Goal: Information Seeking & Learning: Learn about a topic

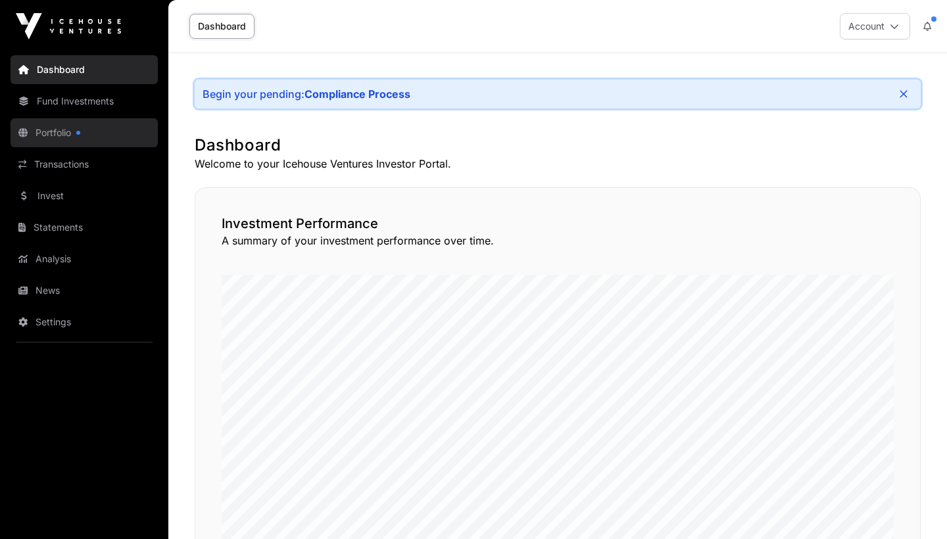
click at [109, 147] on link "Portfolio" at bounding box center [84, 132] width 147 height 29
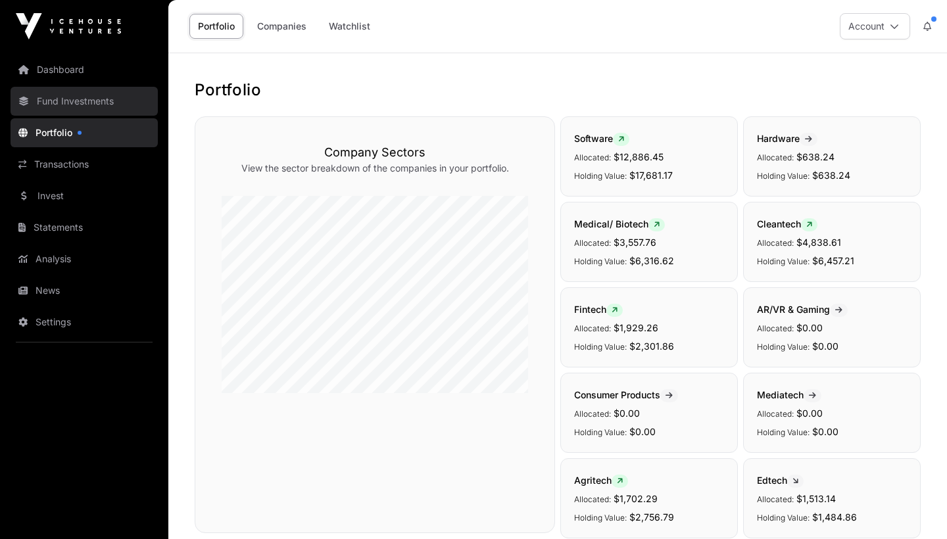
click at [78, 99] on link "Fund Investments" at bounding box center [84, 101] width 147 height 29
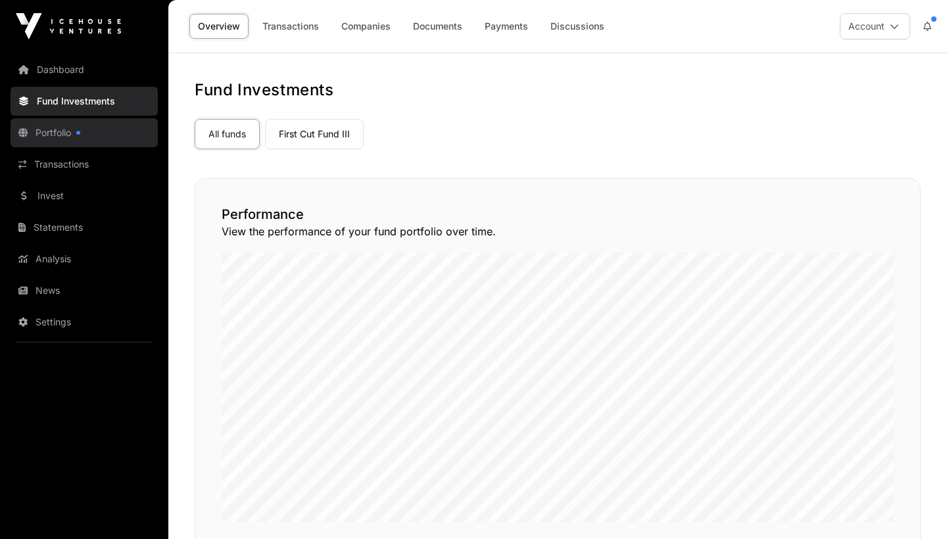
click at [52, 125] on link "Portfolio" at bounding box center [84, 132] width 147 height 29
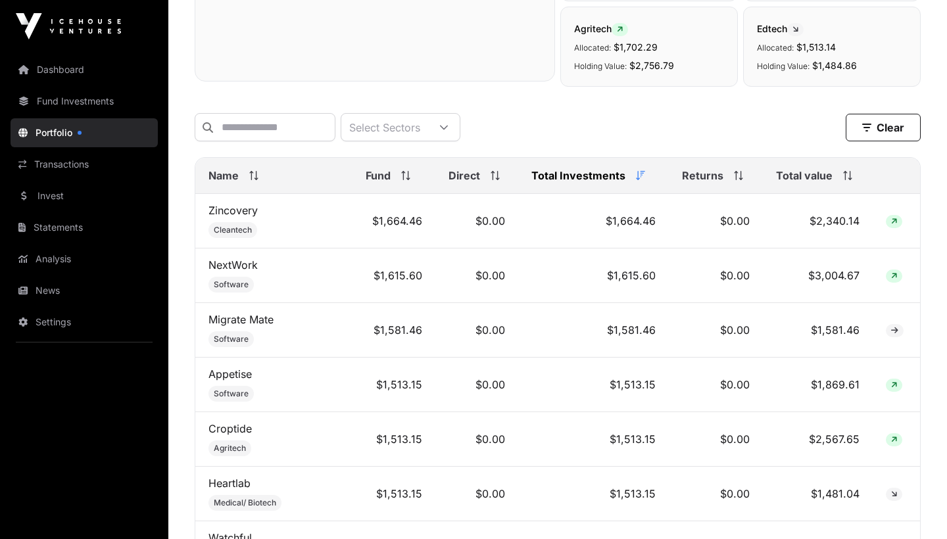
scroll to position [454, 0]
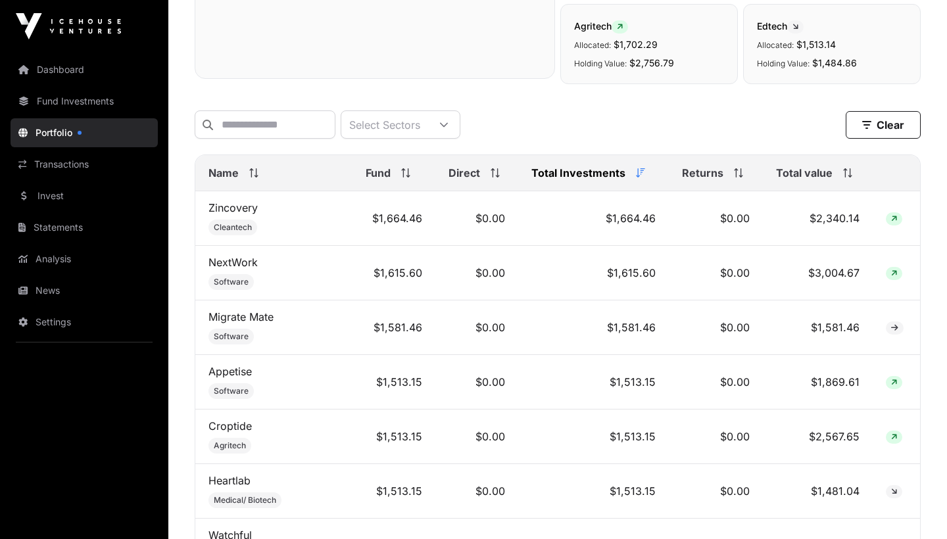
click at [821, 185] on th "Total value" at bounding box center [818, 173] width 110 height 36
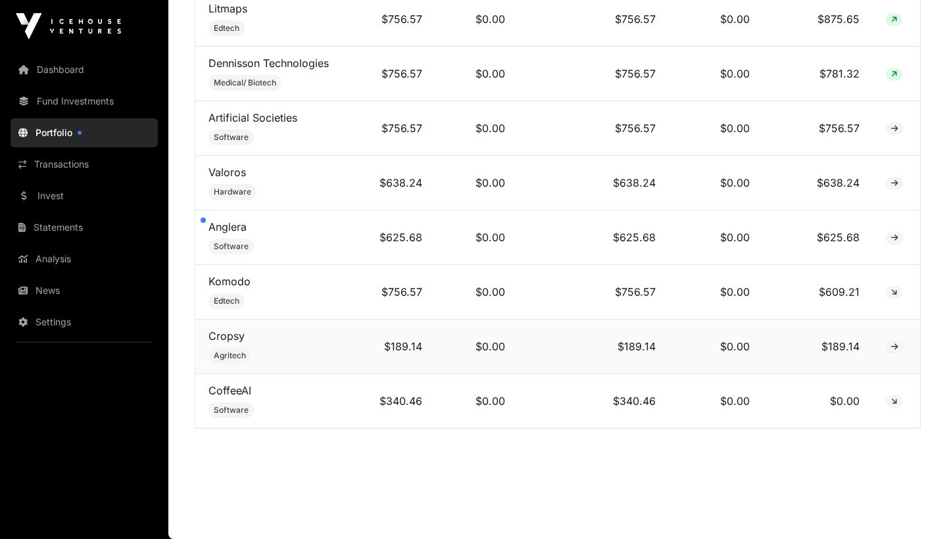
scroll to position [1583, 0]
click at [222, 335] on link "Cropsy" at bounding box center [226, 335] width 36 height 13
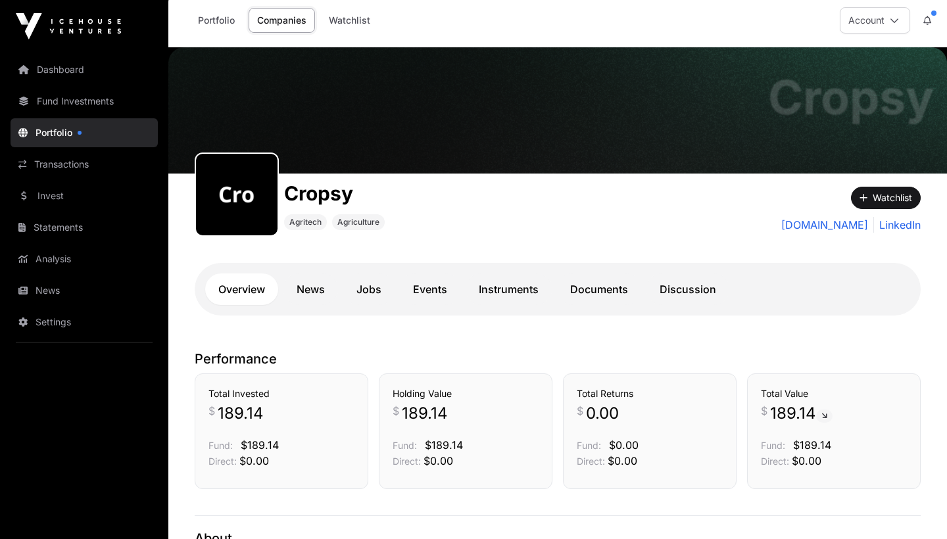
scroll to position [185, 0]
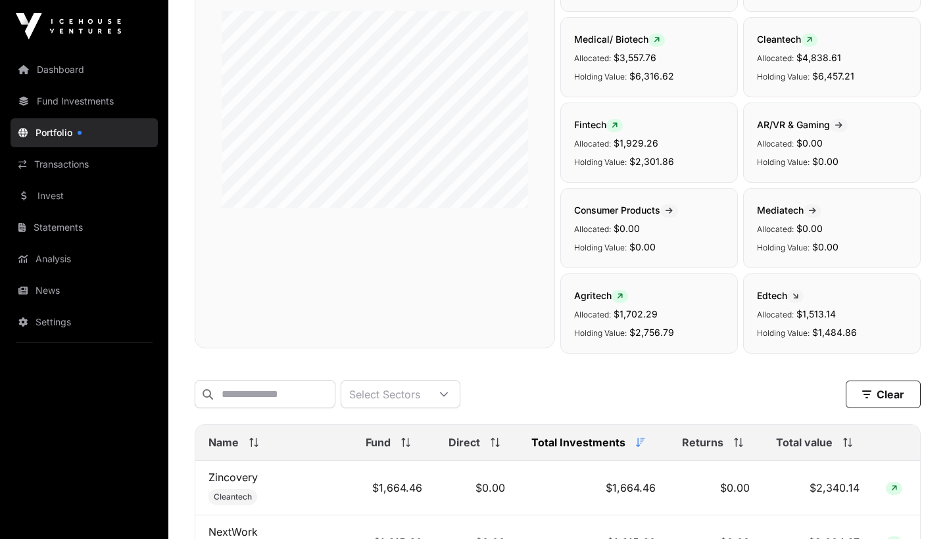
scroll to position [1583, 0]
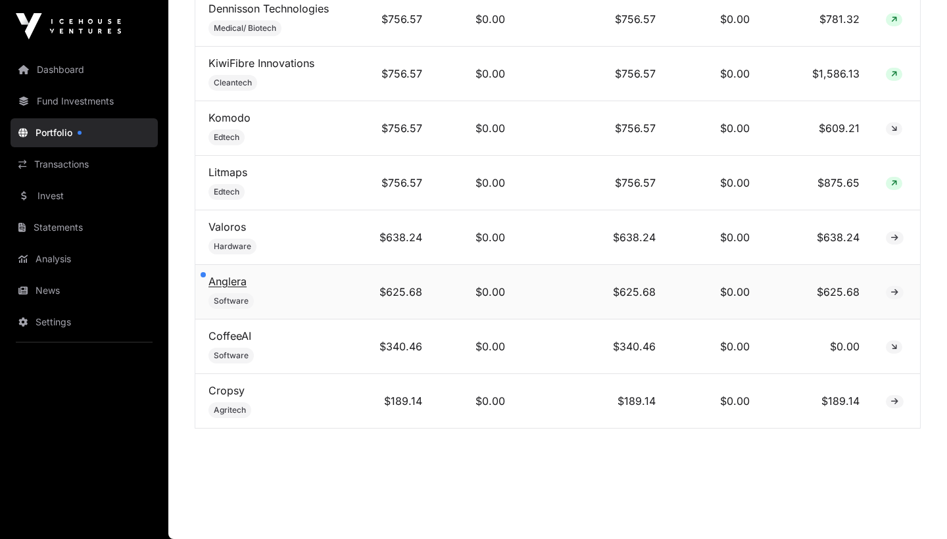
click at [226, 282] on link "Anglera" at bounding box center [227, 281] width 38 height 13
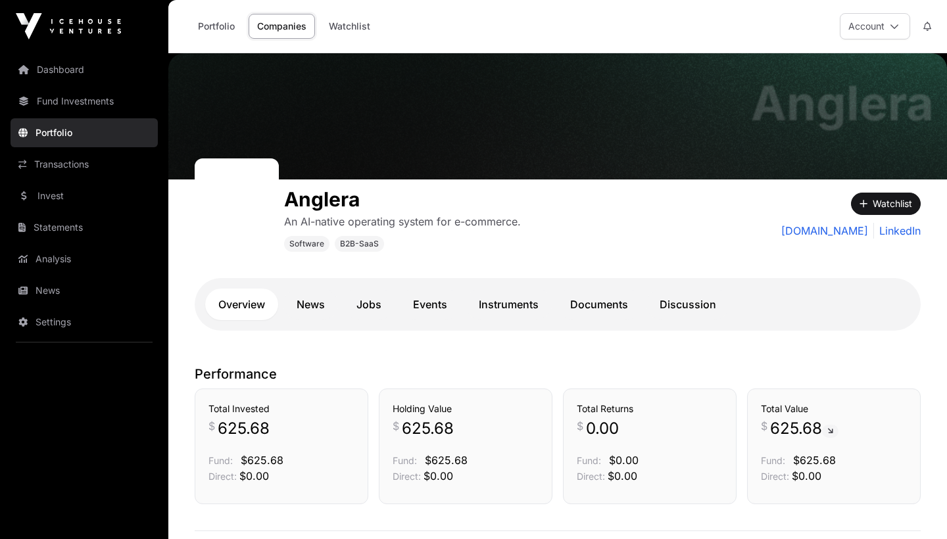
click at [108, 133] on link "Portfolio" at bounding box center [84, 132] width 147 height 29
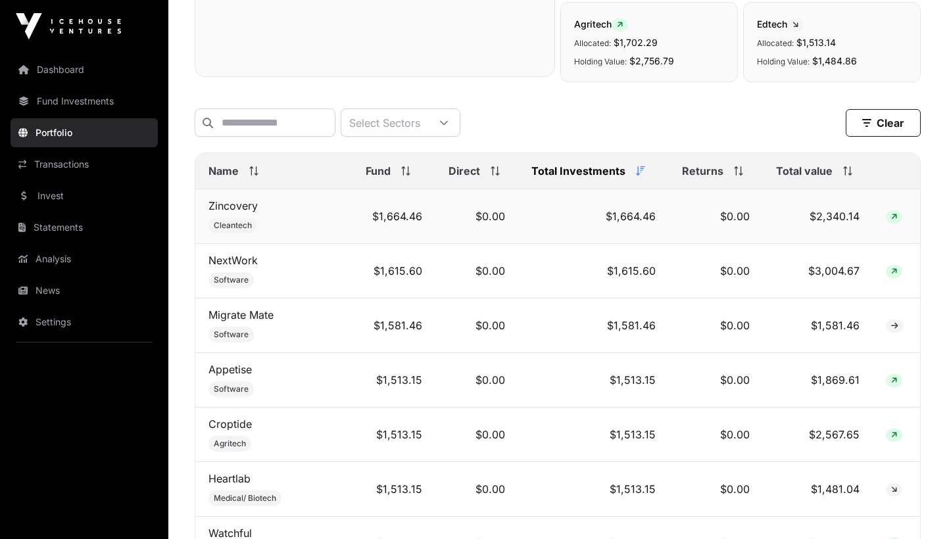
scroll to position [455, 0]
click at [220, 266] on link "NextWork" at bounding box center [232, 261] width 49 height 13
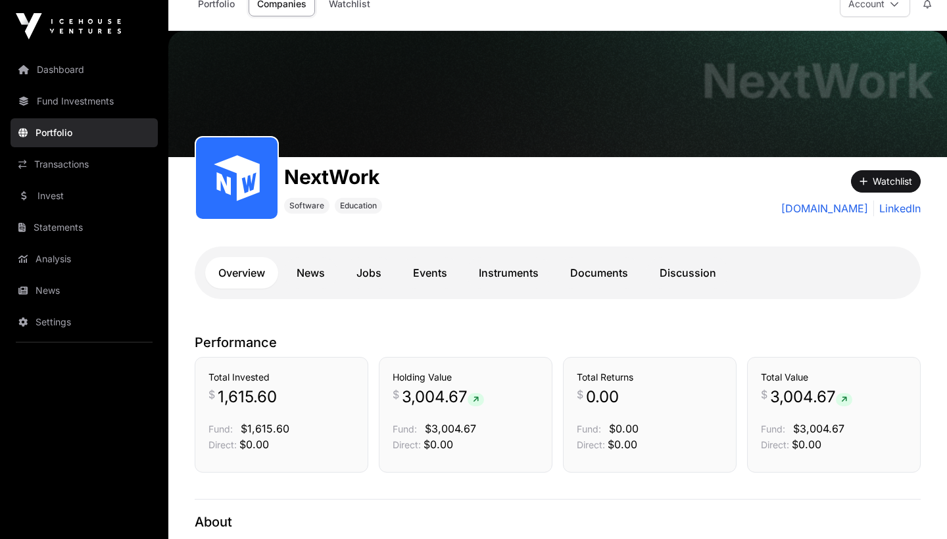
scroll to position [45, 0]
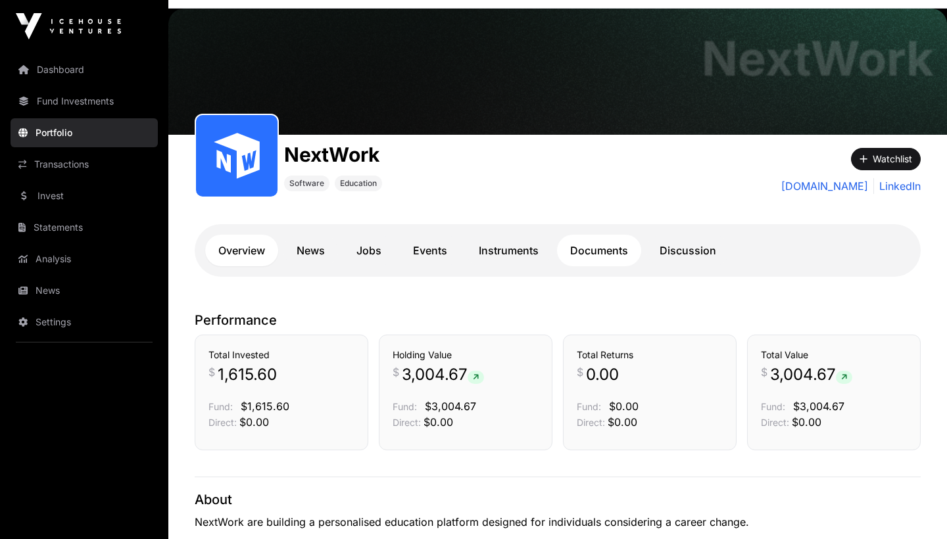
click at [593, 249] on link "Documents" at bounding box center [599, 251] width 84 height 32
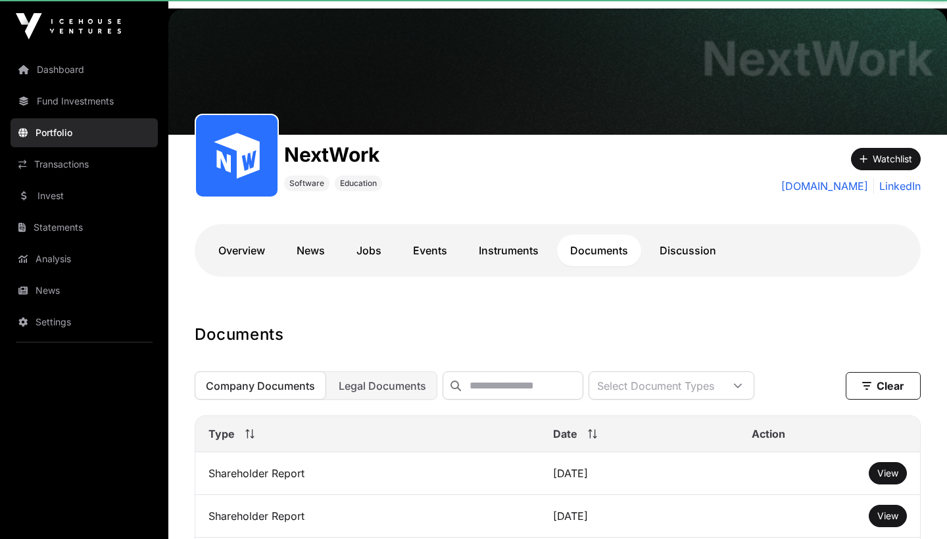
scroll to position [236, 0]
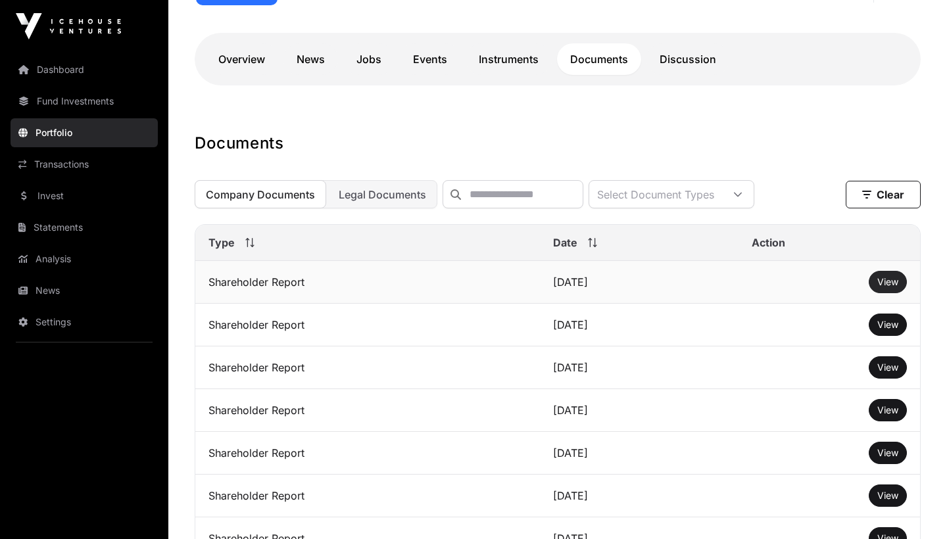
click at [880, 286] on span "View" at bounding box center [887, 281] width 21 height 11
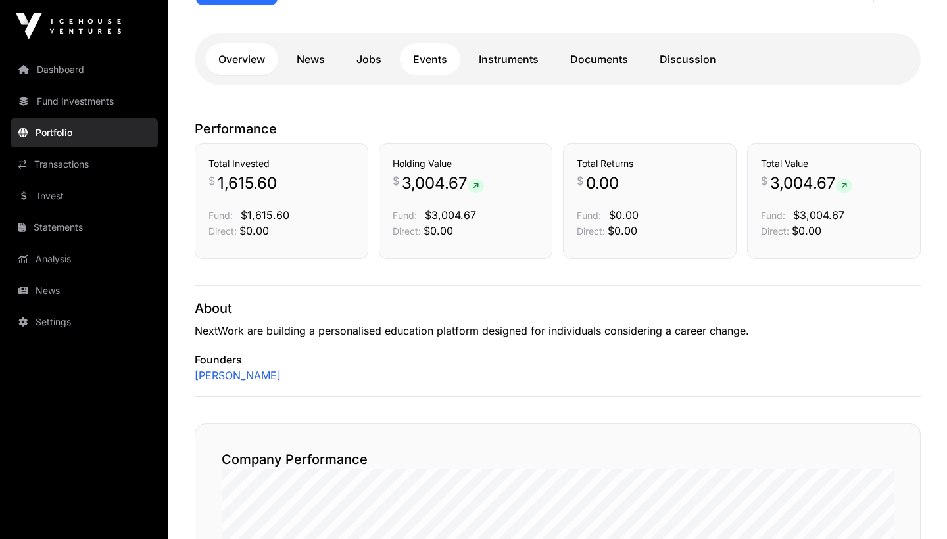
scroll to position [45, 0]
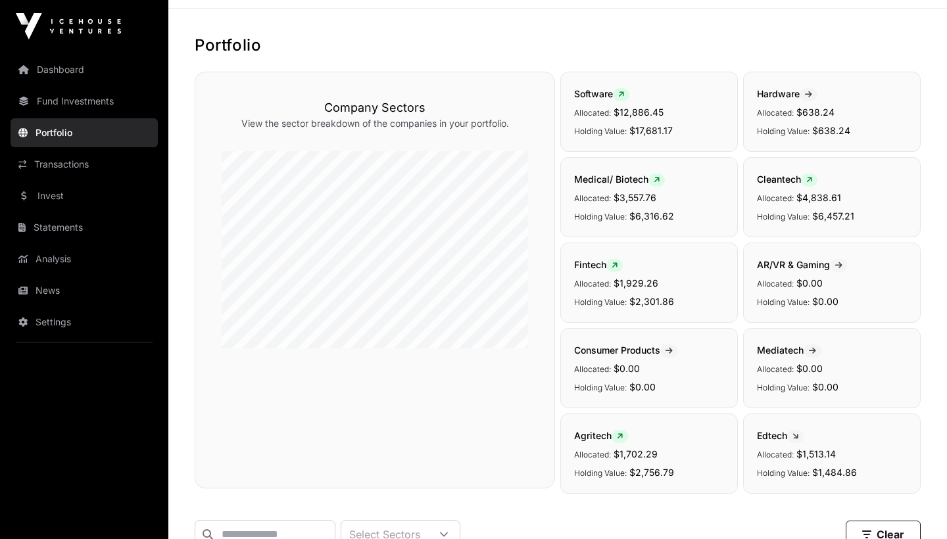
scroll to position [455, 0]
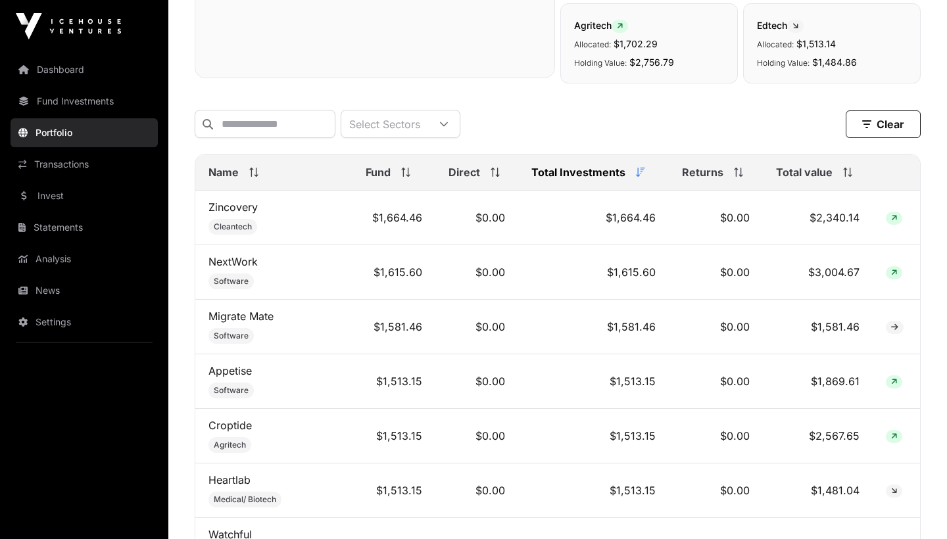
click at [729, 177] on span at bounding box center [736, 172] width 14 height 9
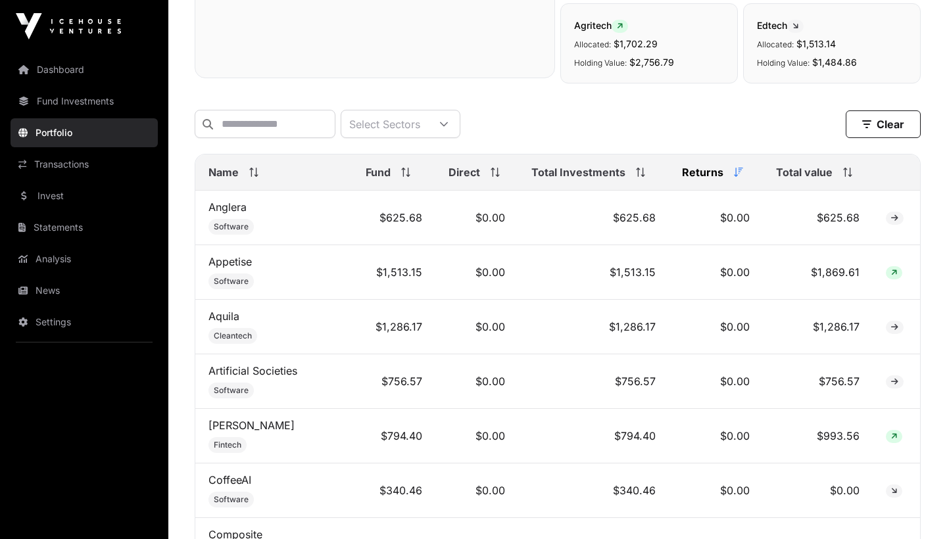
click at [729, 177] on span at bounding box center [736, 172] width 14 height 9
click at [715, 180] on span "Returns" at bounding box center [702, 172] width 41 height 16
click at [805, 173] on span "Total value" at bounding box center [804, 172] width 57 height 16
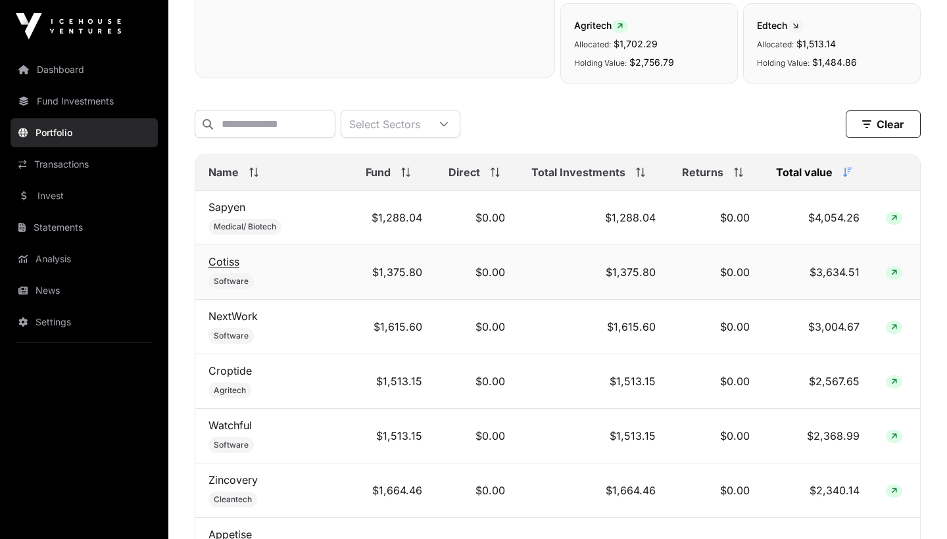
click at [226, 262] on link "Cotiss" at bounding box center [223, 261] width 31 height 13
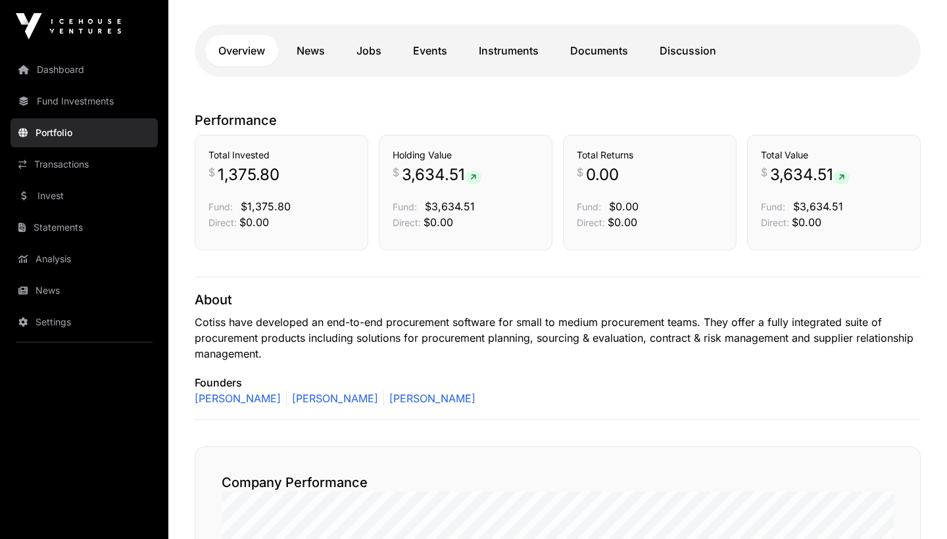
scroll to position [253, 0]
click at [607, 49] on link "Documents" at bounding box center [599, 52] width 84 height 32
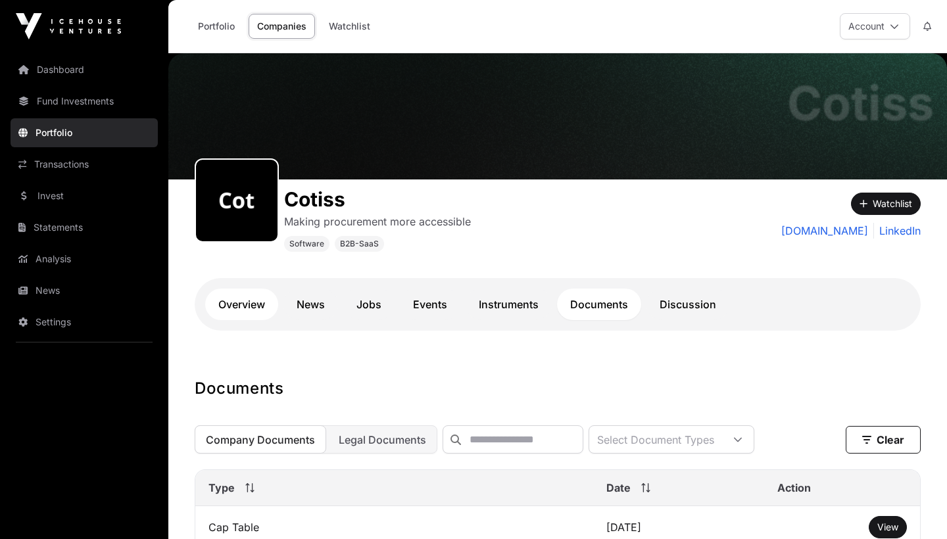
click at [251, 303] on link "Overview" at bounding box center [241, 305] width 73 height 32
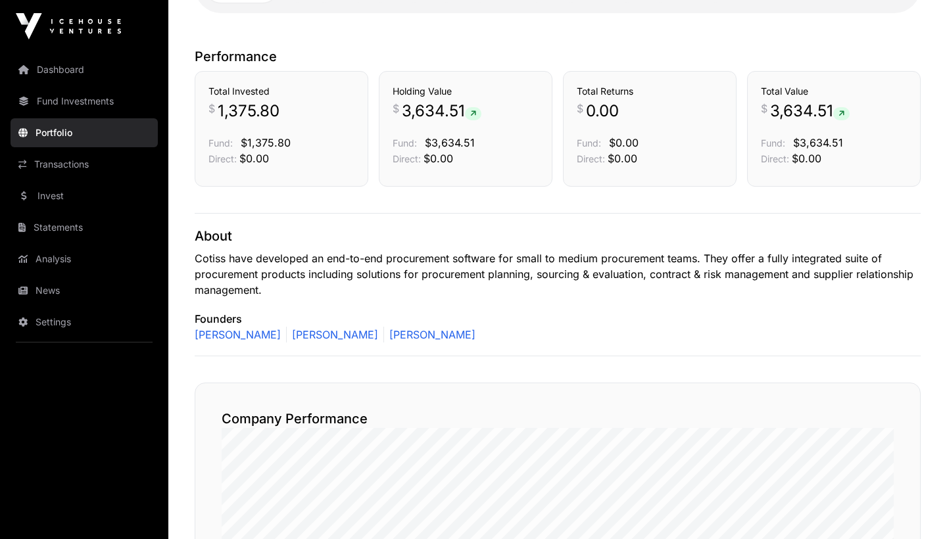
scroll to position [319, 0]
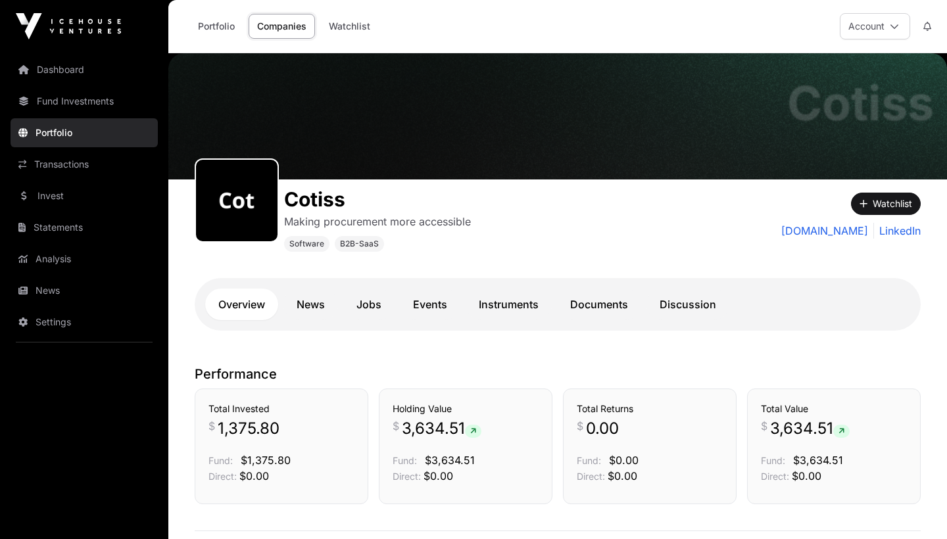
scroll to position [253, 0]
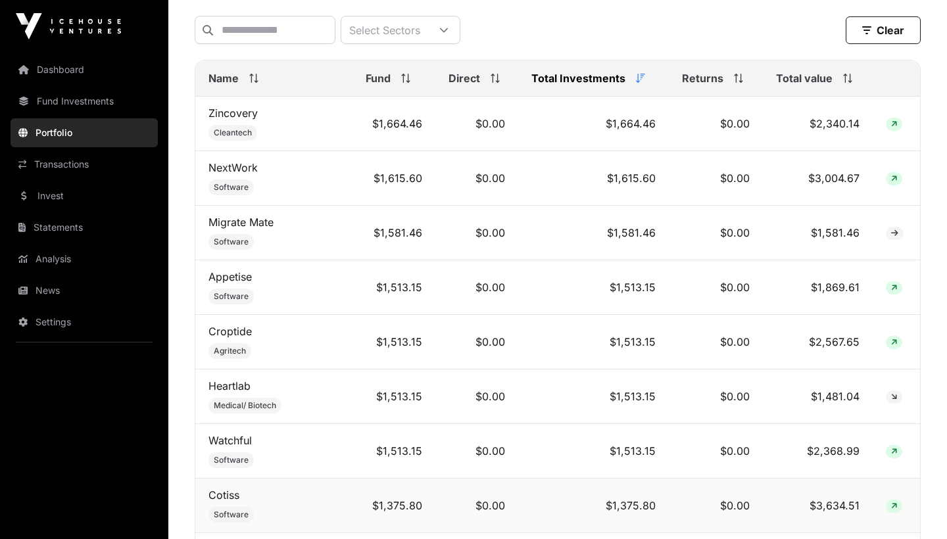
scroll to position [542, 0]
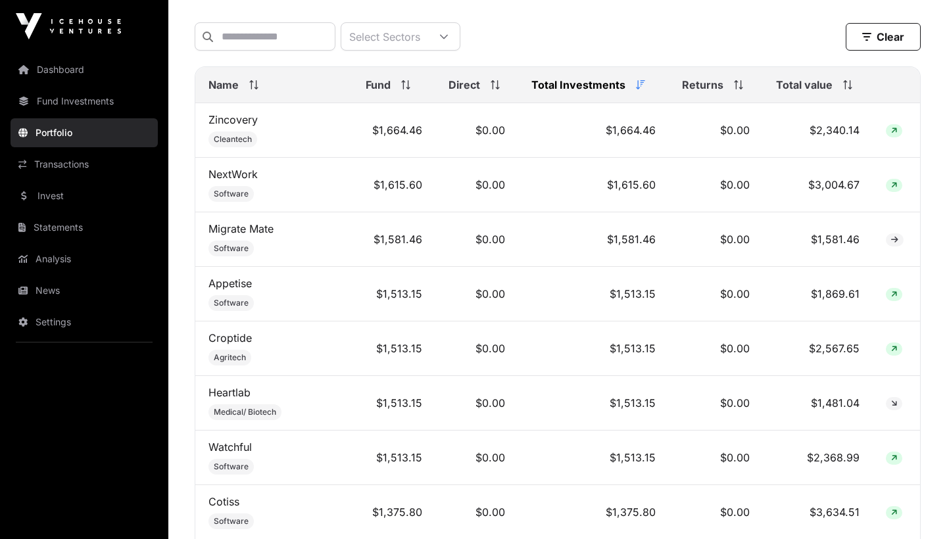
click at [804, 102] on th "Total value" at bounding box center [818, 85] width 110 height 36
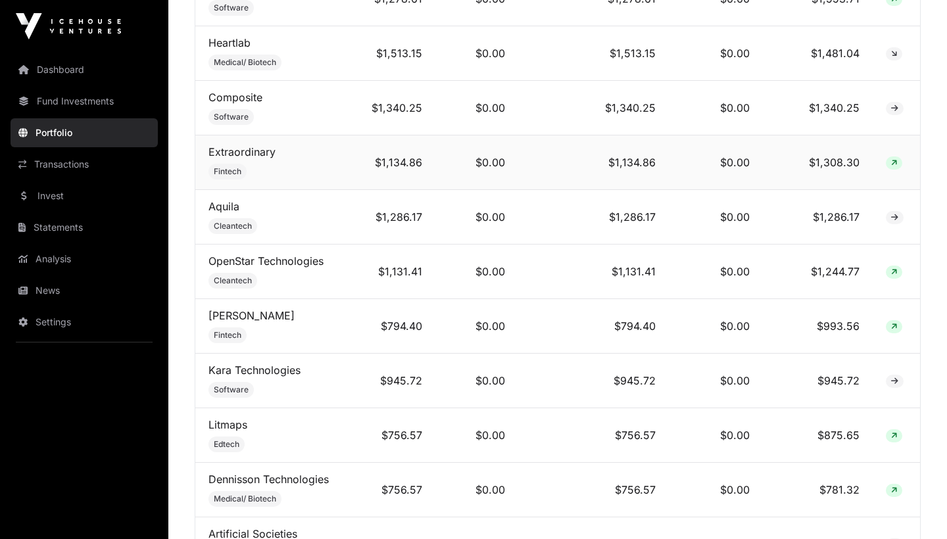
scroll to position [1170, 0]
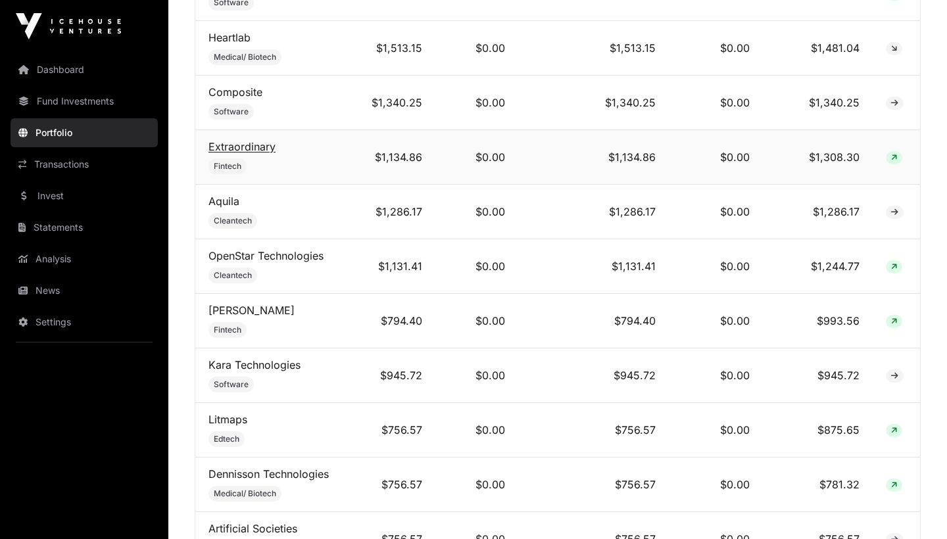
click at [240, 147] on link "Extraordinary" at bounding box center [241, 146] width 67 height 13
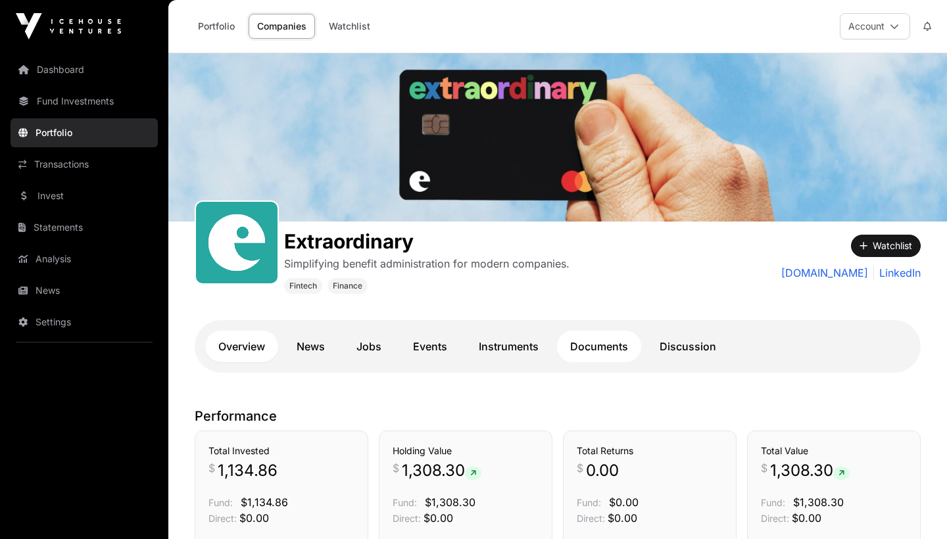
click at [607, 351] on link "Documents" at bounding box center [599, 347] width 84 height 32
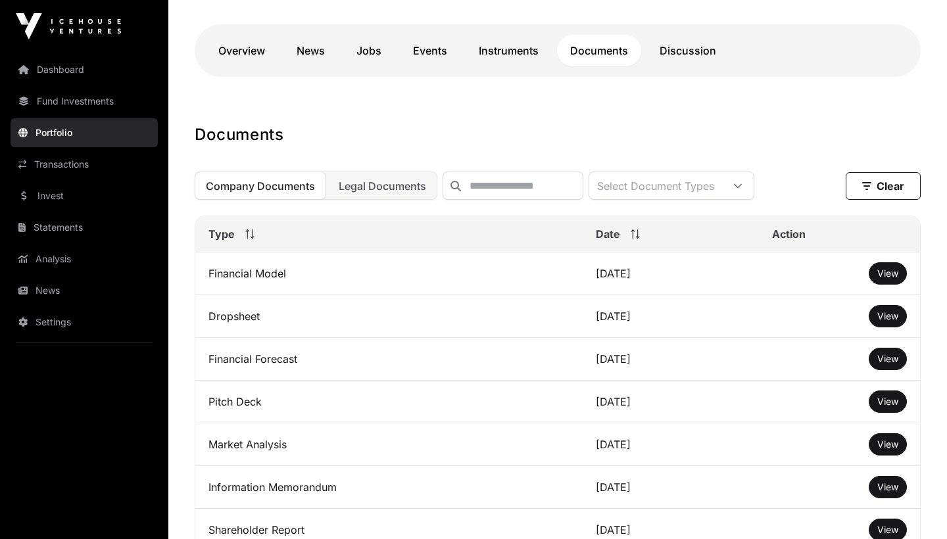
scroll to position [304, 0]
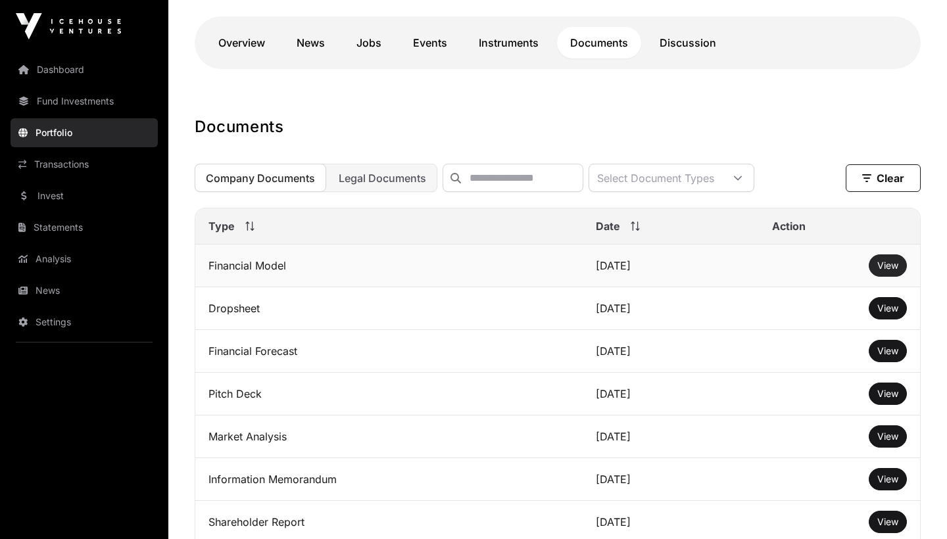
click at [881, 266] on span "View" at bounding box center [887, 265] width 21 height 11
click at [888, 396] on span "View" at bounding box center [887, 393] width 21 height 11
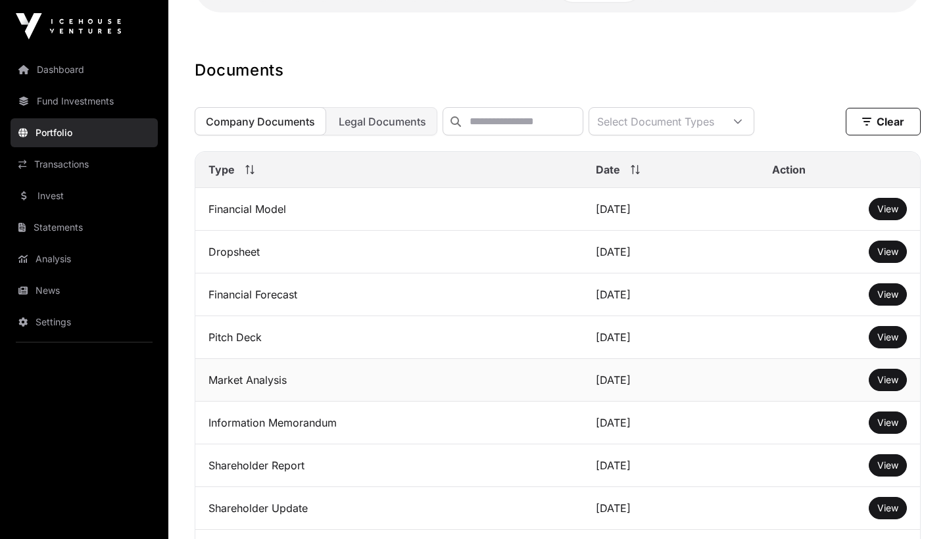
scroll to position [364, 0]
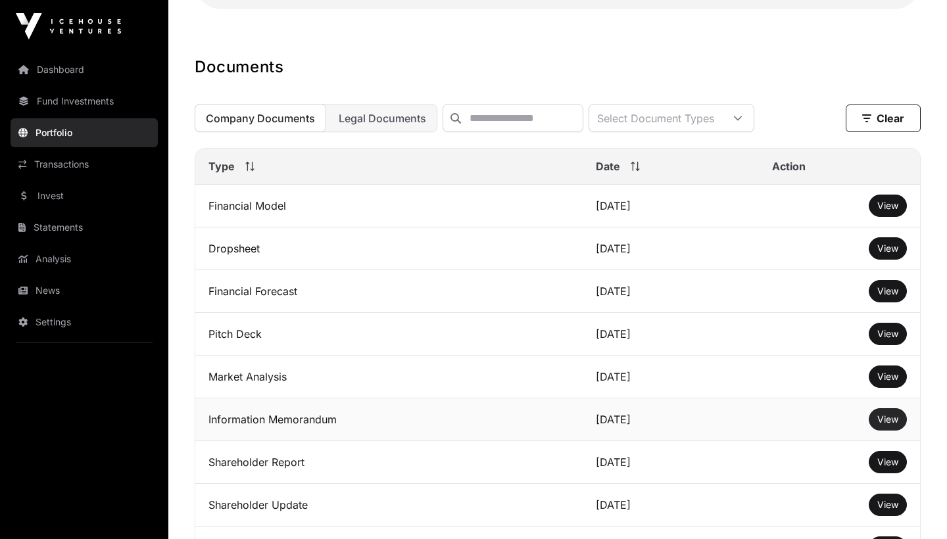
click at [892, 424] on span "View" at bounding box center [887, 419] width 21 height 11
click at [877, 292] on span "View" at bounding box center [887, 290] width 21 height 11
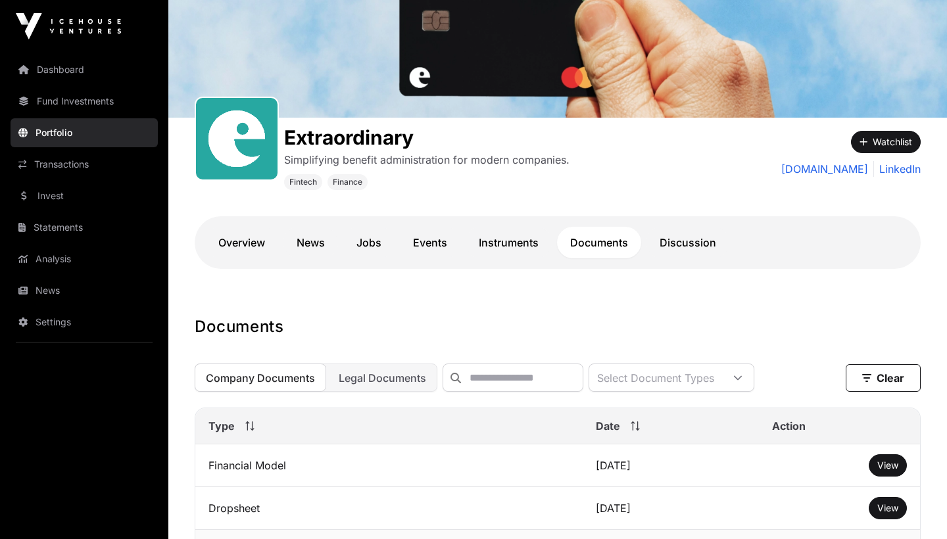
scroll to position [94, 0]
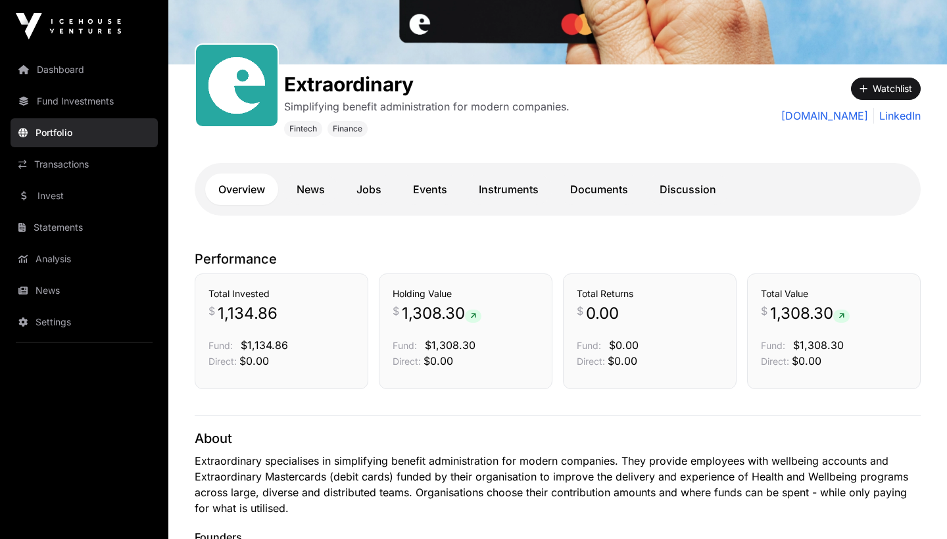
scroll to position [160, 0]
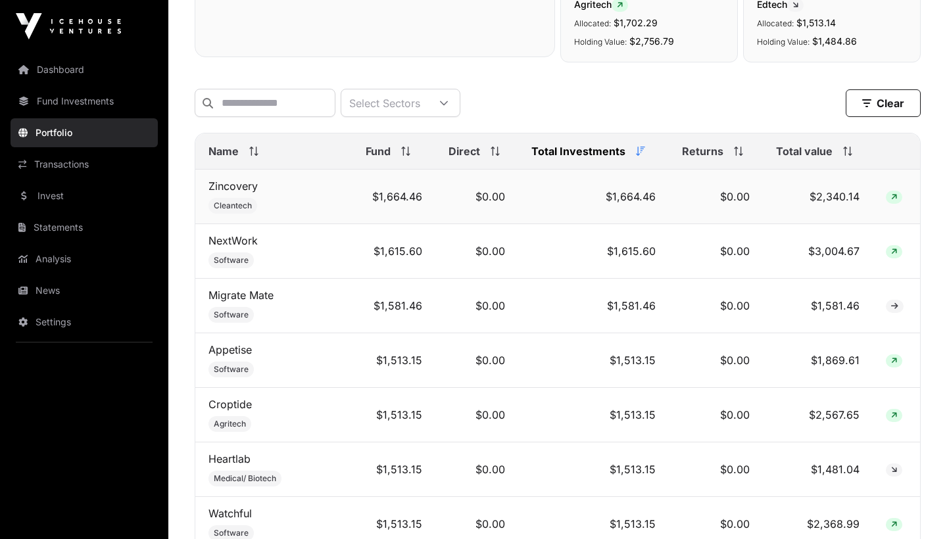
scroll to position [477, 0]
click at [241, 350] on link "Appetise" at bounding box center [229, 348] width 43 height 13
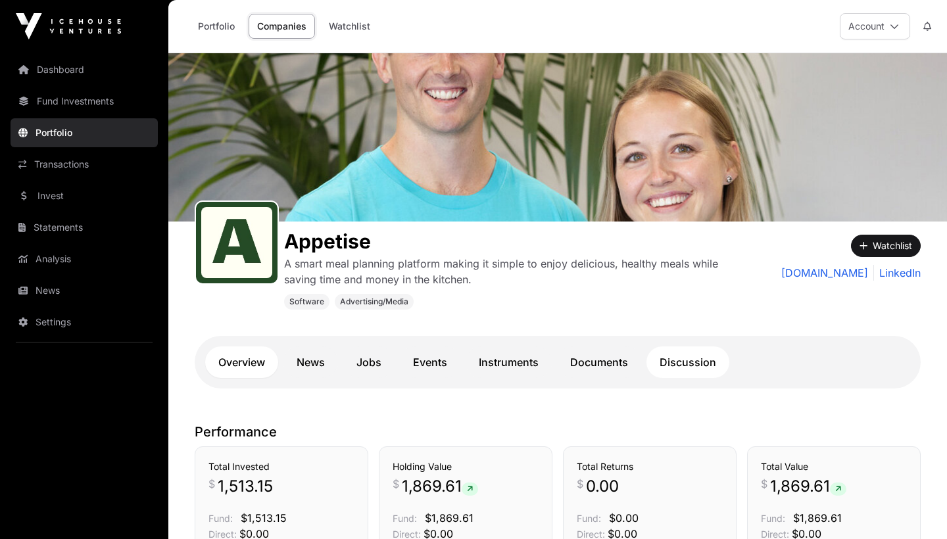
click at [660, 354] on link "Discussion" at bounding box center [687, 363] width 83 height 32
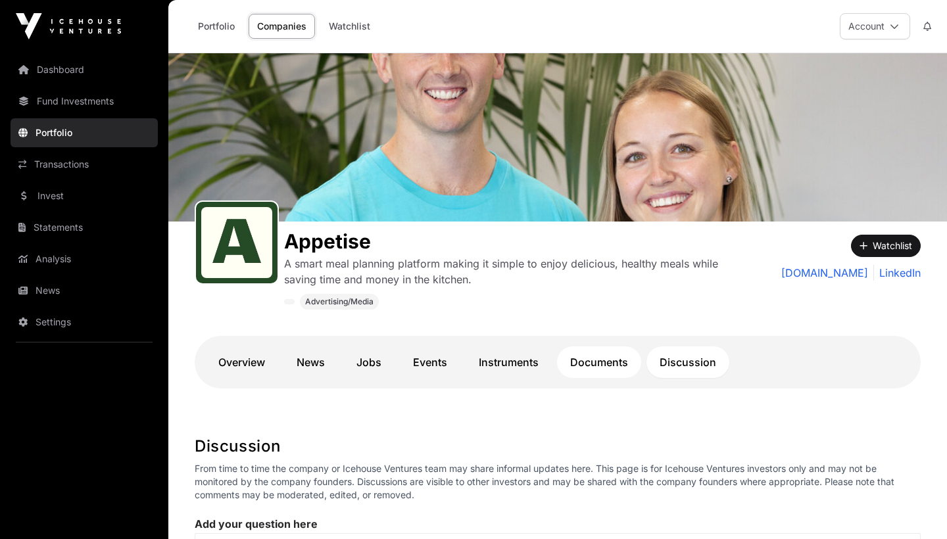
click at [611, 363] on link "Documents" at bounding box center [599, 363] width 84 height 32
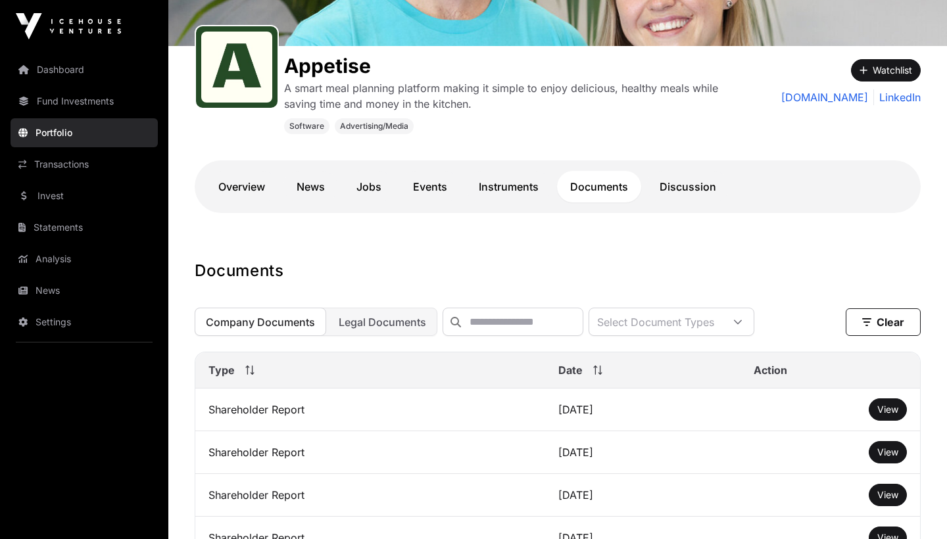
scroll to position [331, 0]
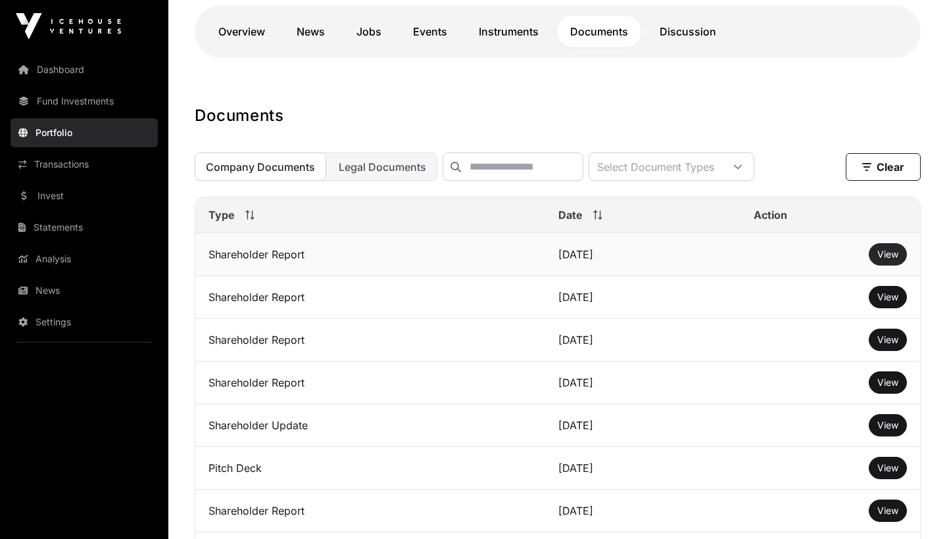
click at [877, 256] on span "View" at bounding box center [887, 254] width 21 height 11
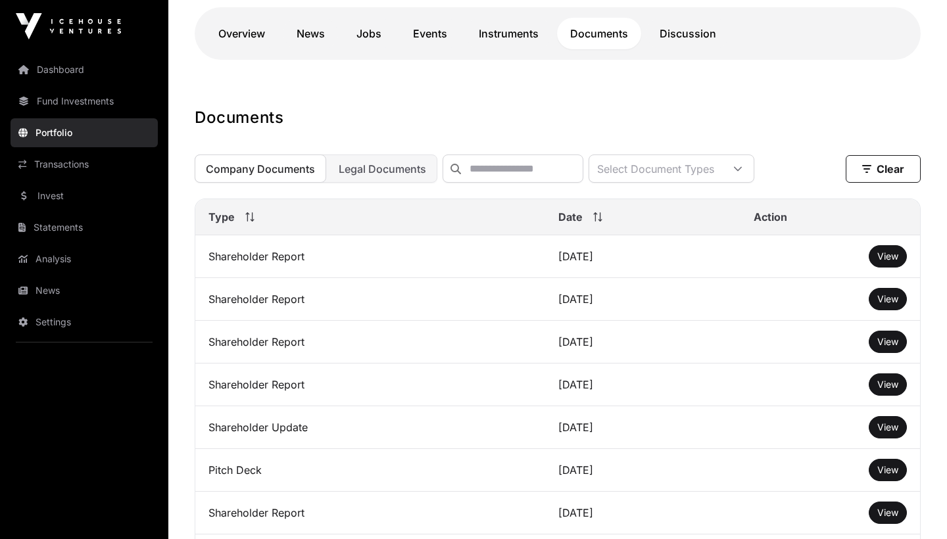
scroll to position [278, 0]
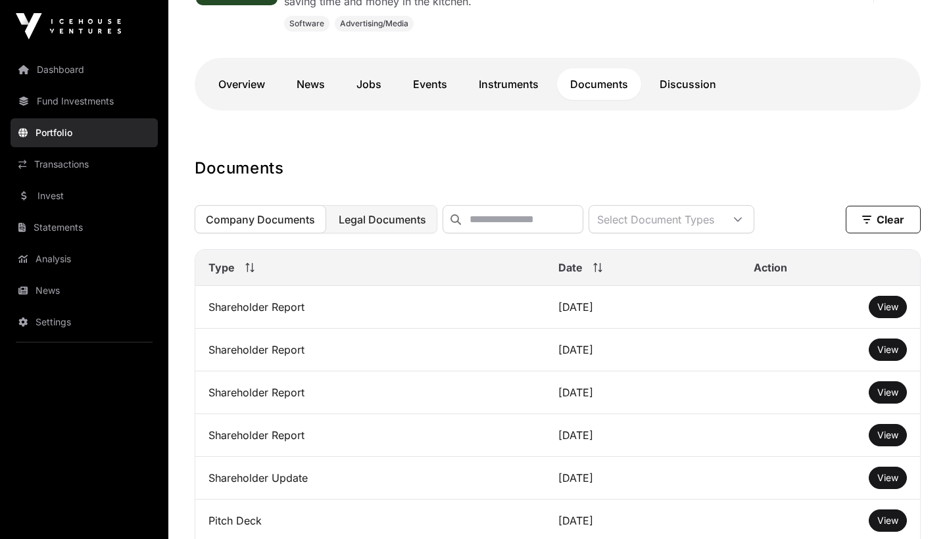
click at [391, 215] on span "Legal Documents" at bounding box center [382, 219] width 87 height 13
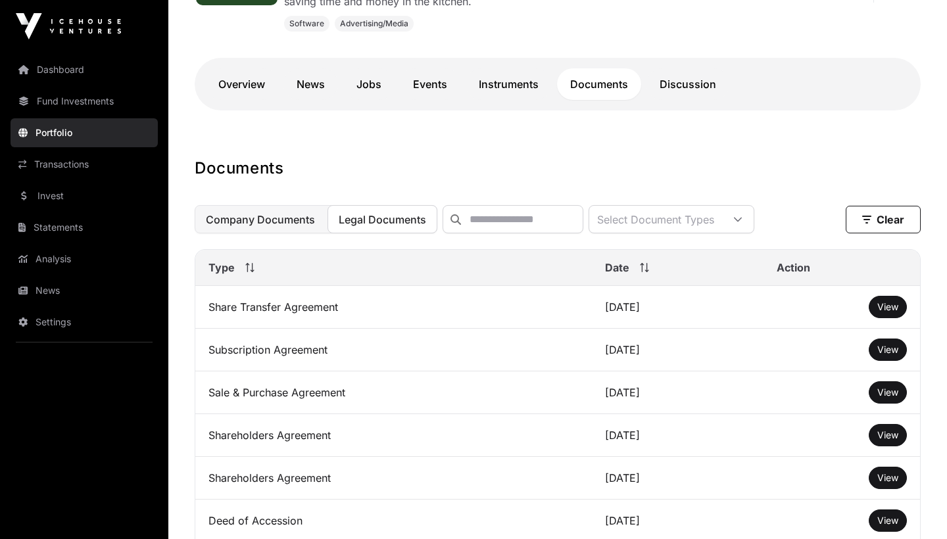
click at [282, 213] on button "Company Documents" at bounding box center [261, 219] width 132 height 28
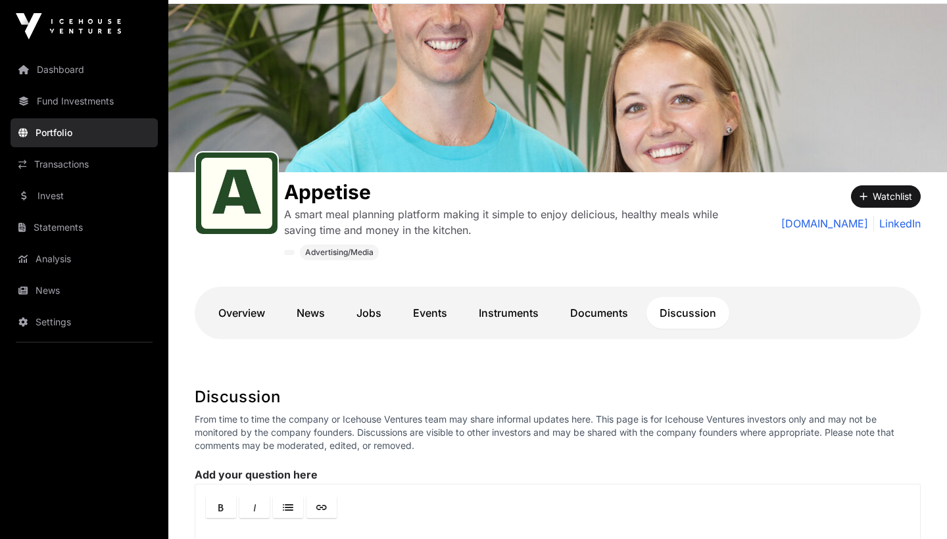
scroll to position [50, 0]
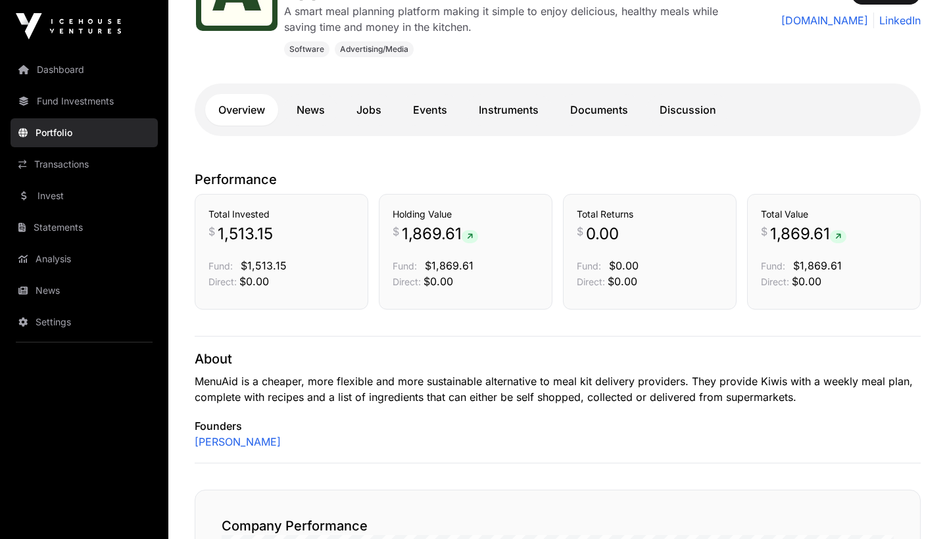
scroll to position [251, 0]
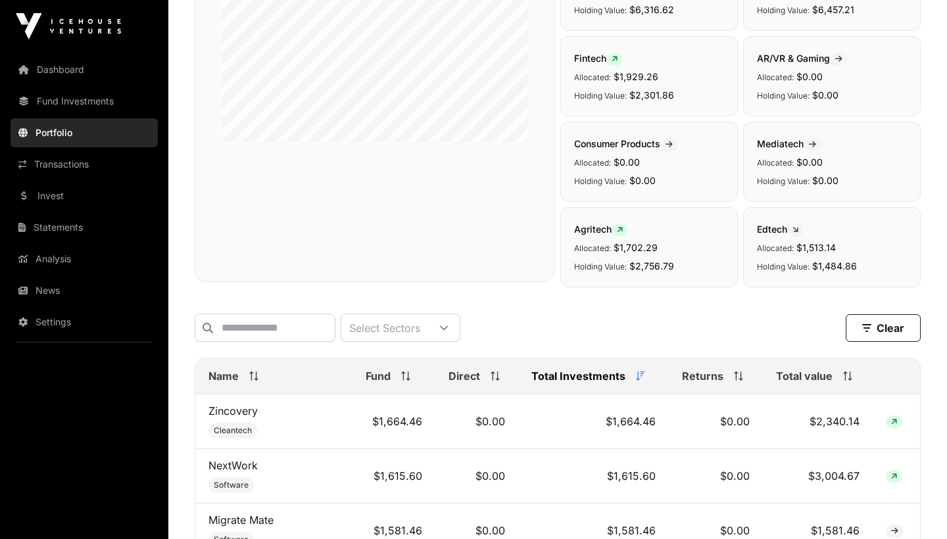
scroll to position [477, 0]
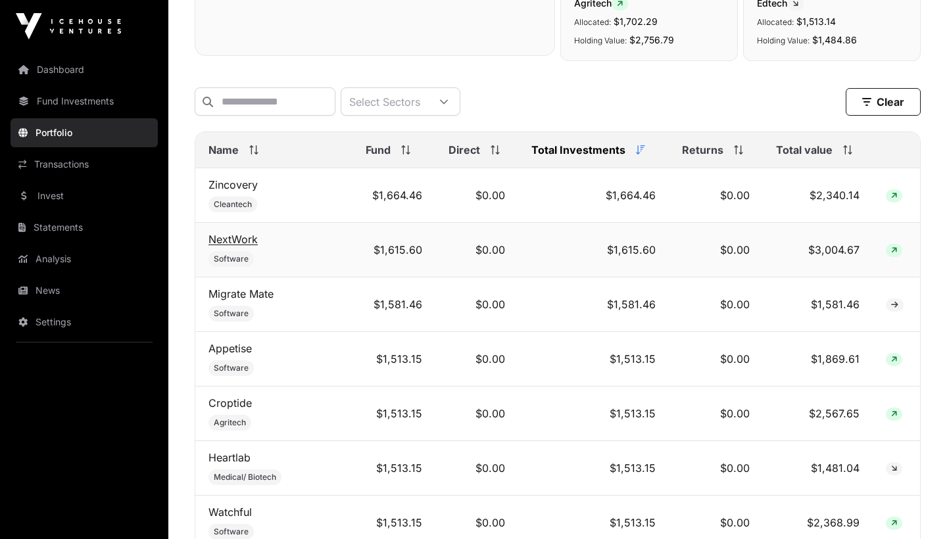
click at [249, 238] on link "NextWork" at bounding box center [232, 239] width 49 height 13
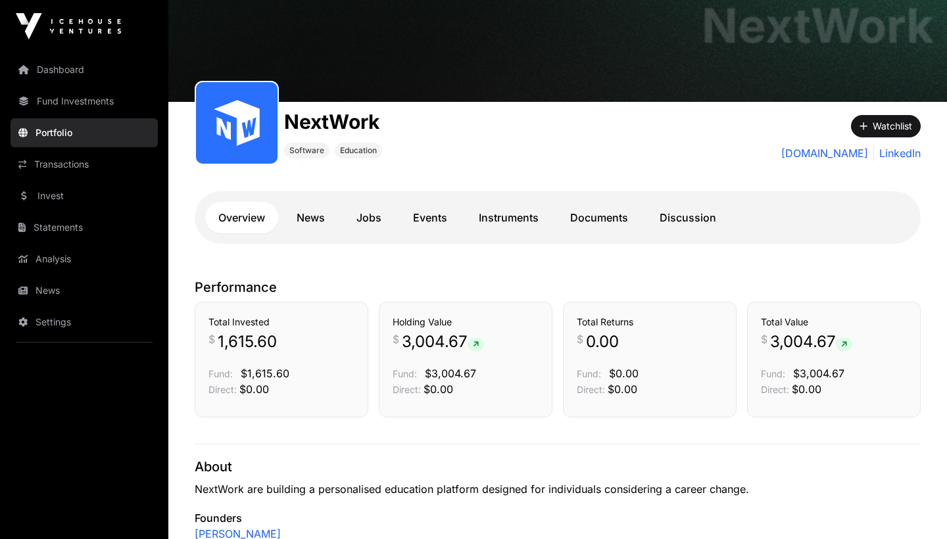
scroll to position [82, 0]
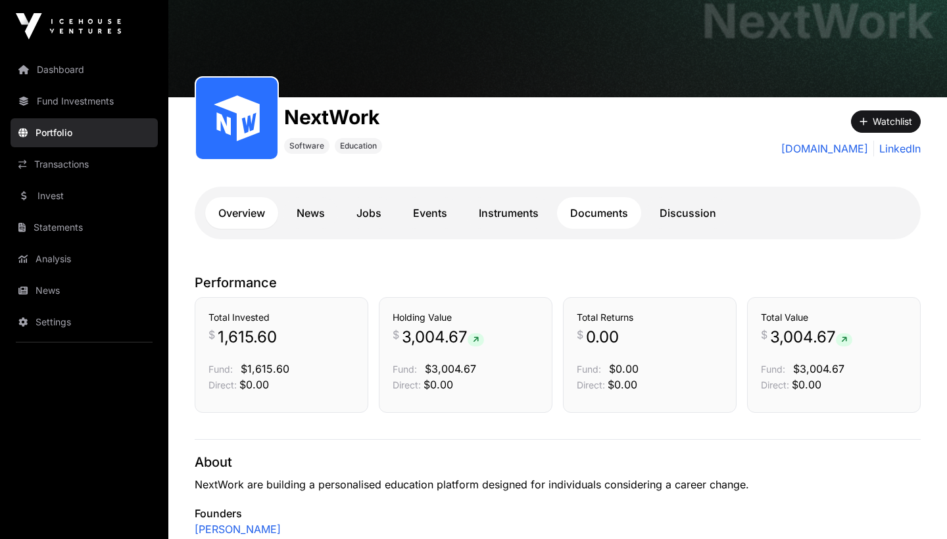
click at [606, 217] on link "Documents" at bounding box center [599, 213] width 84 height 32
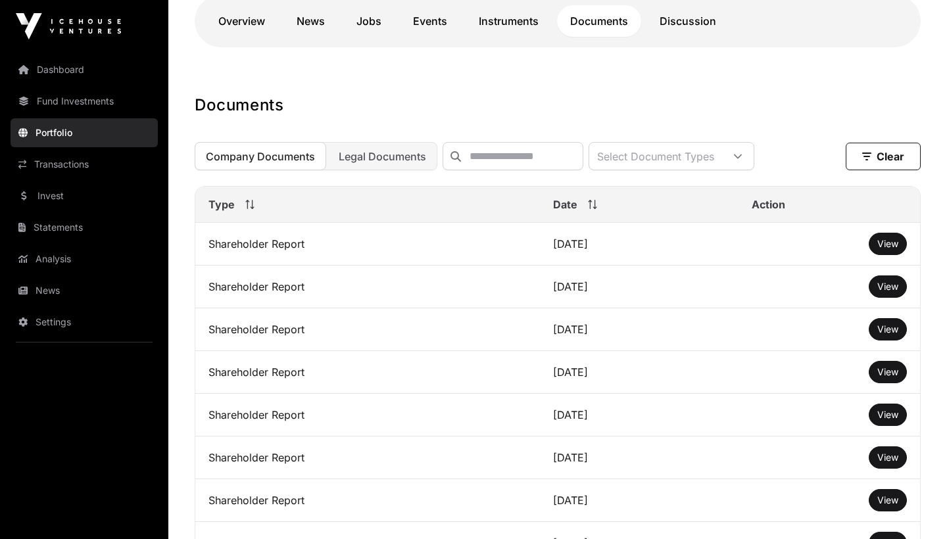
scroll to position [277, 0]
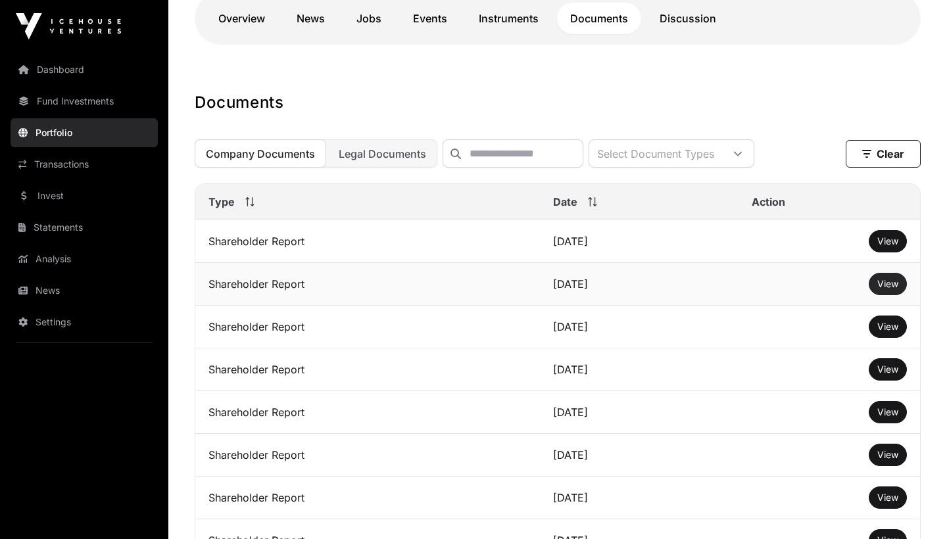
click at [883, 285] on span "View" at bounding box center [887, 283] width 21 height 11
click at [881, 235] on button "View" at bounding box center [888, 241] width 38 height 22
click at [881, 242] on span "View" at bounding box center [887, 240] width 21 height 11
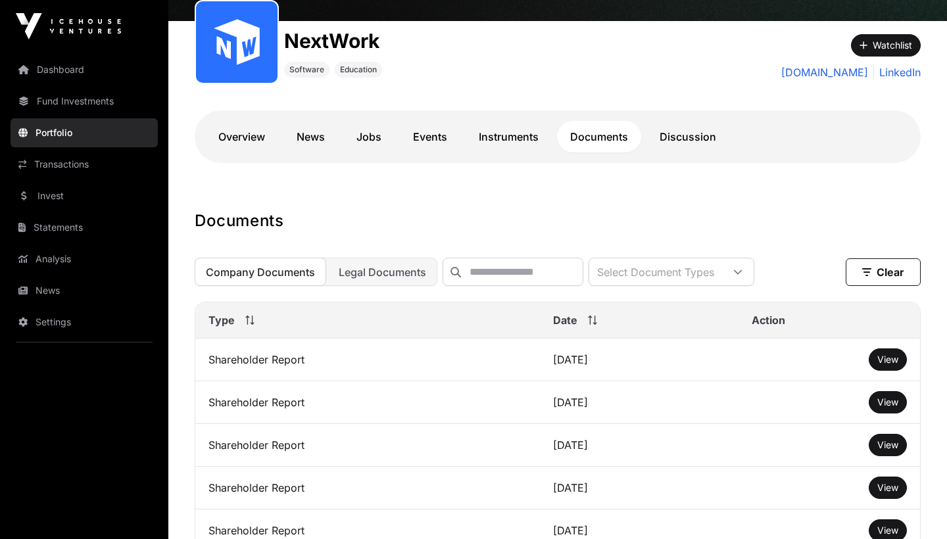
scroll to position [128, 0]
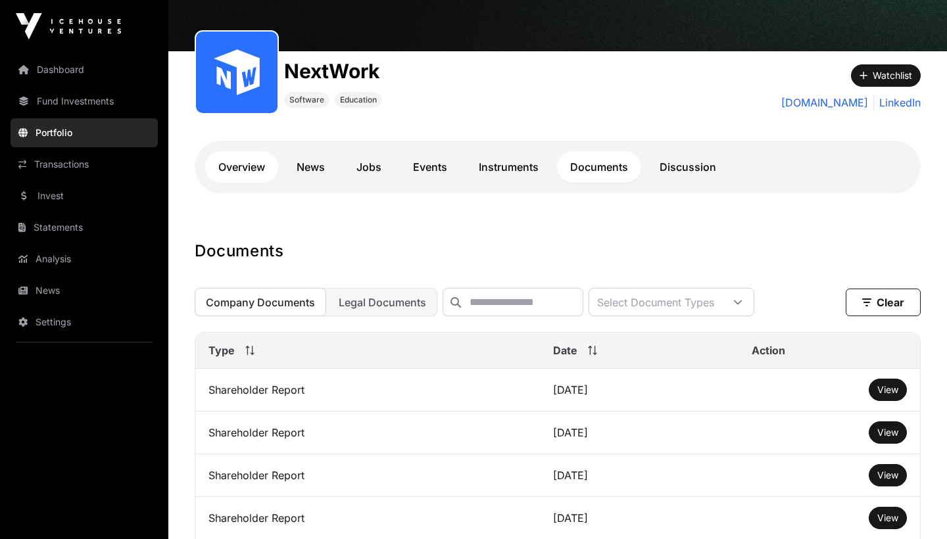
click at [247, 166] on link "Overview" at bounding box center [241, 167] width 73 height 32
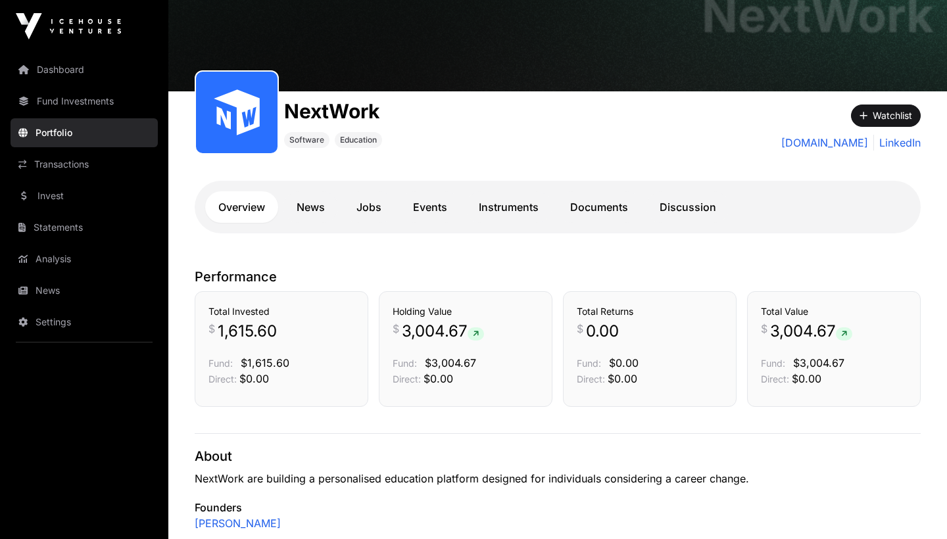
scroll to position [86, 0]
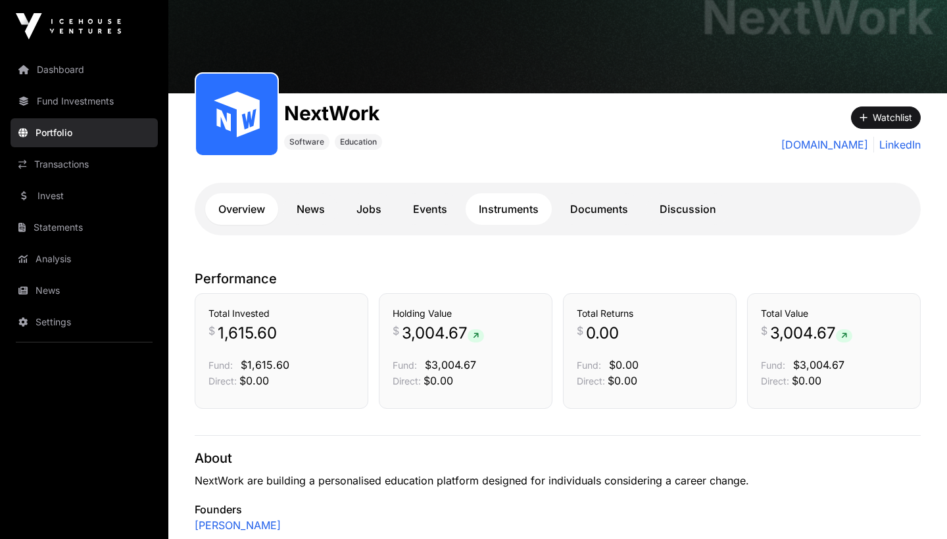
click at [491, 204] on link "Instruments" at bounding box center [509, 209] width 86 height 32
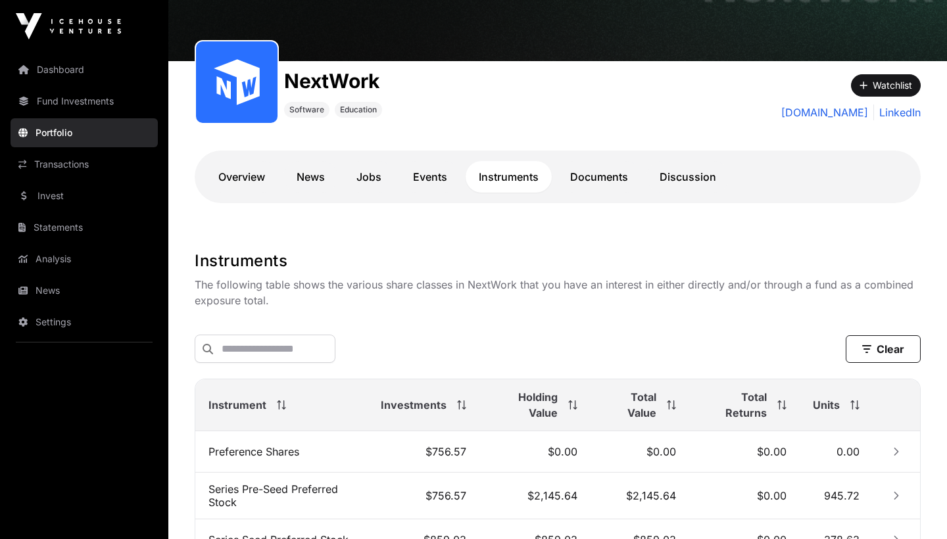
scroll to position [117, 0]
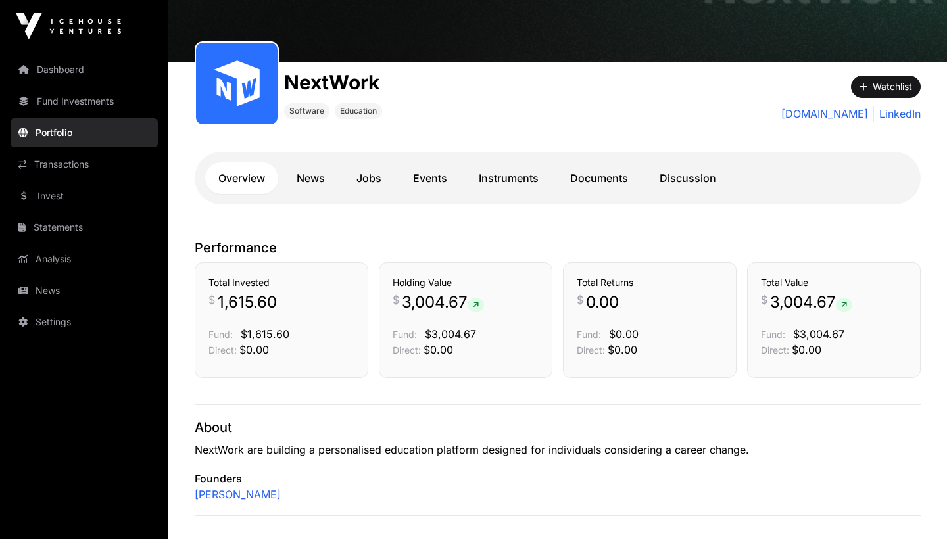
scroll to position [86, 0]
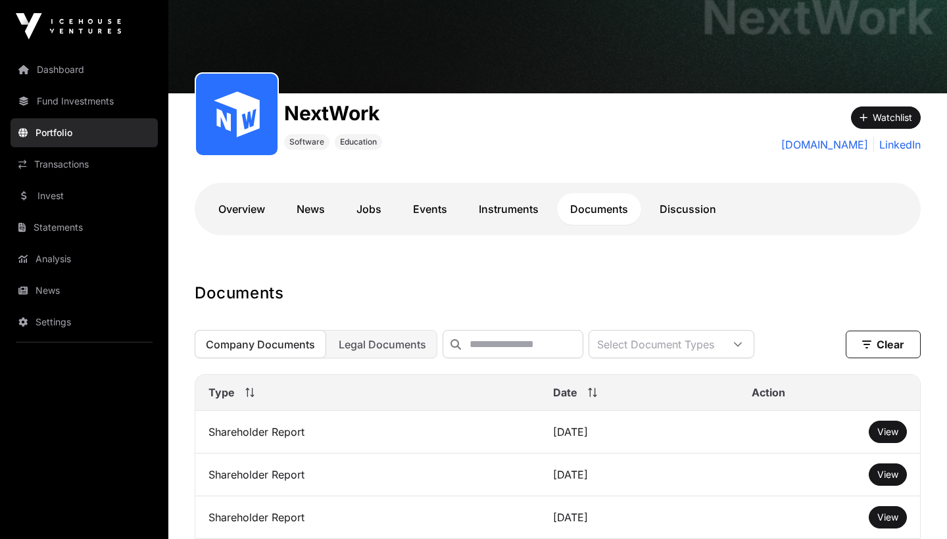
scroll to position [128, 0]
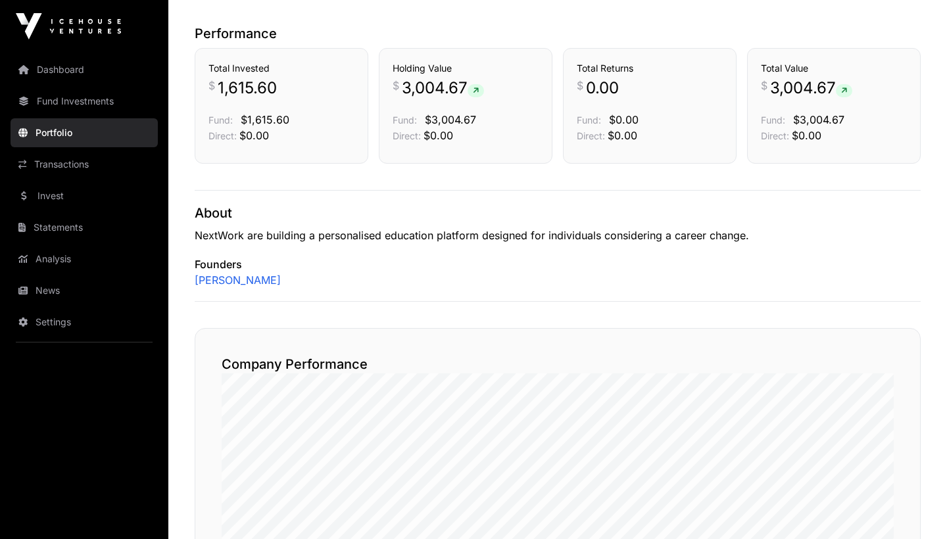
scroll to position [337, 0]
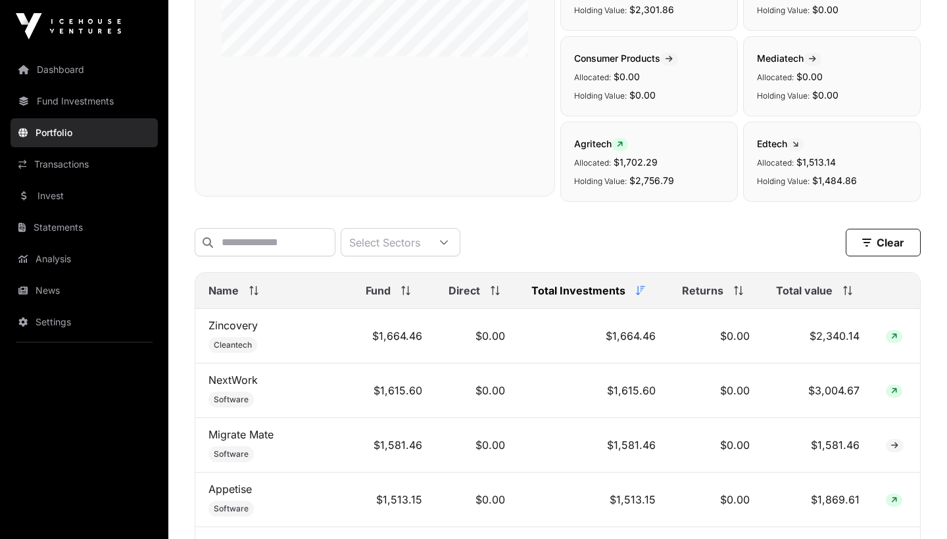
scroll to position [477, 0]
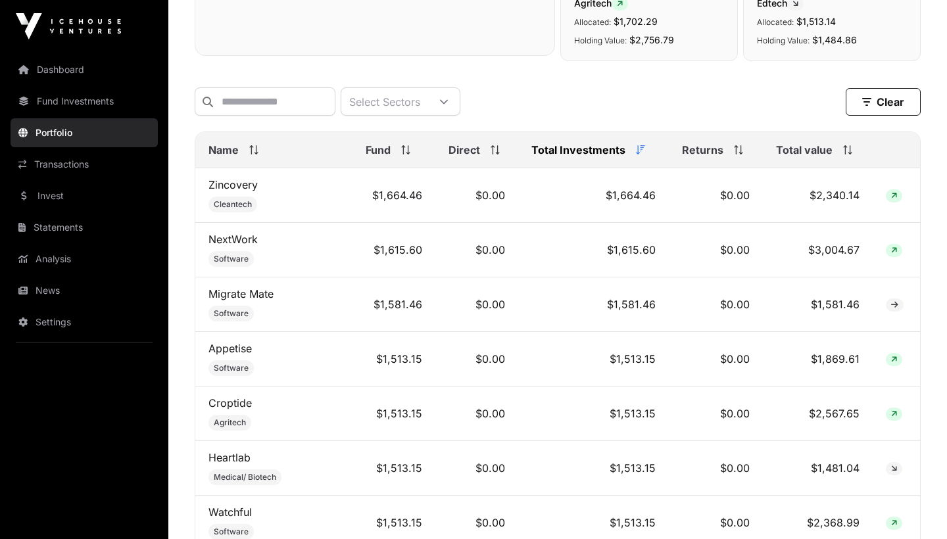
click at [805, 162] on th "Total value" at bounding box center [818, 150] width 110 height 36
click at [237, 347] on link "Croptide" at bounding box center [229, 348] width 43 height 13
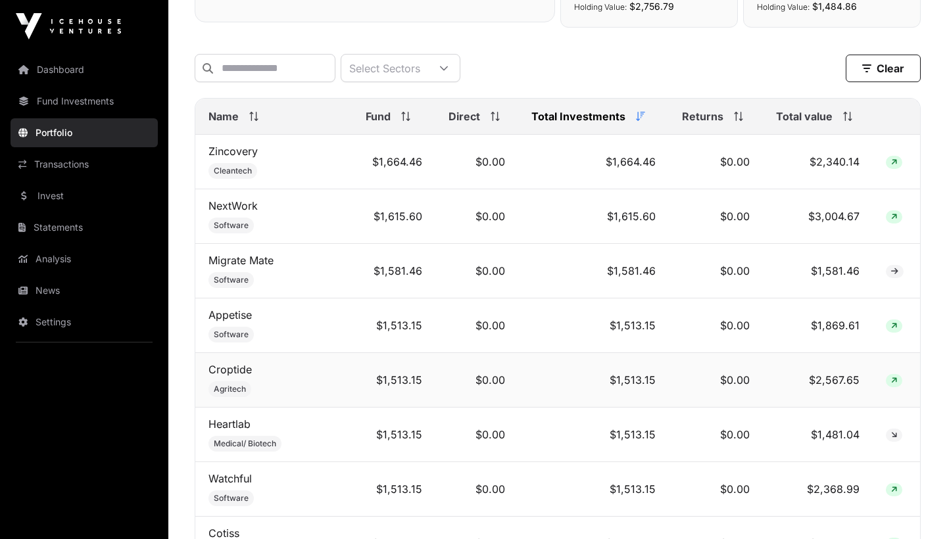
scroll to position [512, 0]
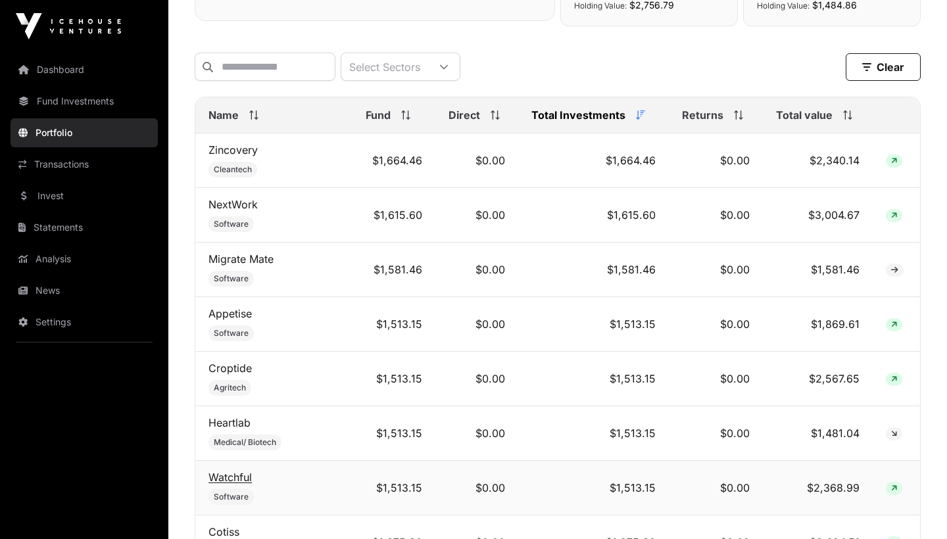
click at [237, 479] on link "Watchful" at bounding box center [229, 477] width 43 height 13
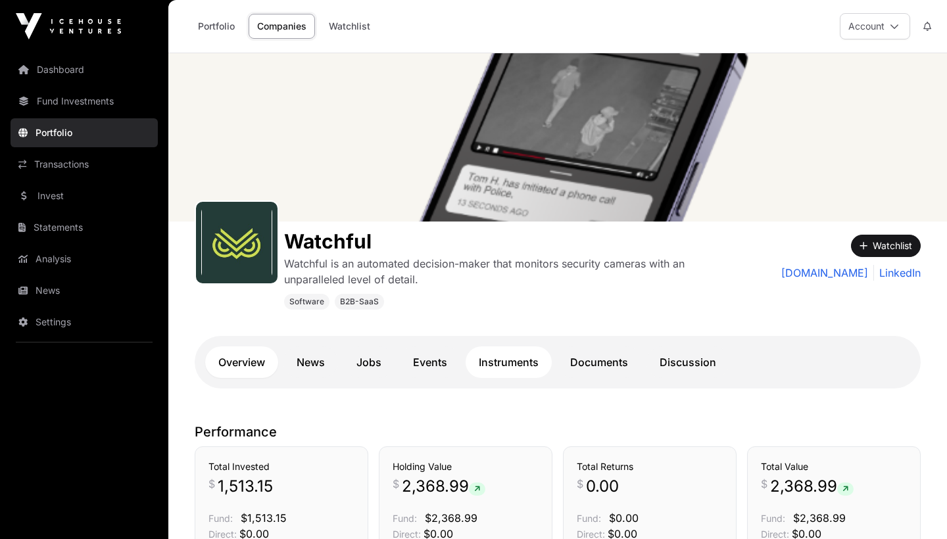
click at [527, 366] on link "Instruments" at bounding box center [509, 363] width 86 height 32
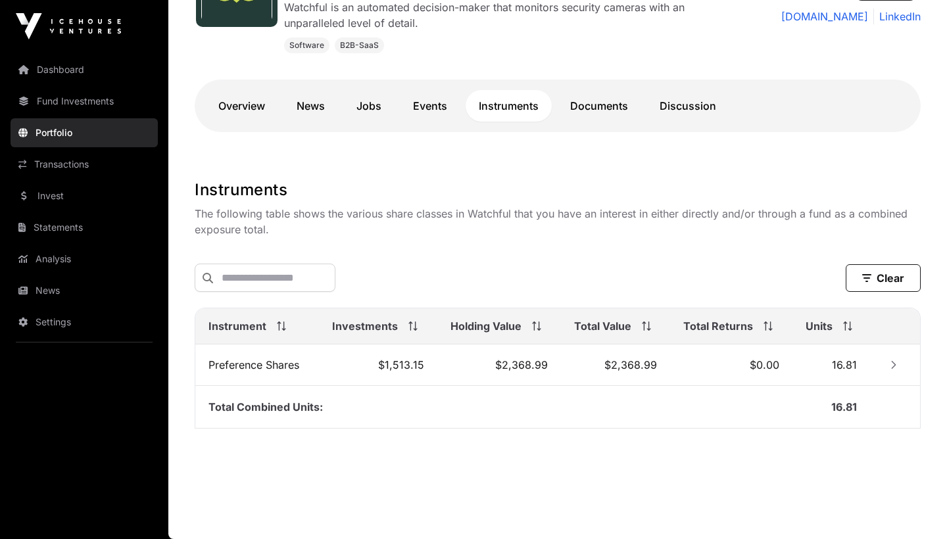
scroll to position [258, 0]
click at [675, 110] on link "Discussion" at bounding box center [687, 106] width 83 height 32
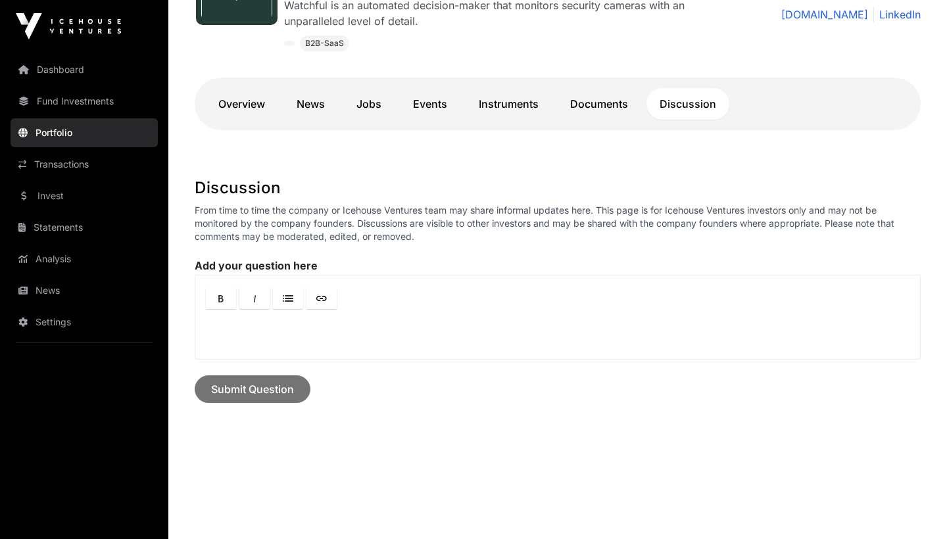
scroll to position [233, 0]
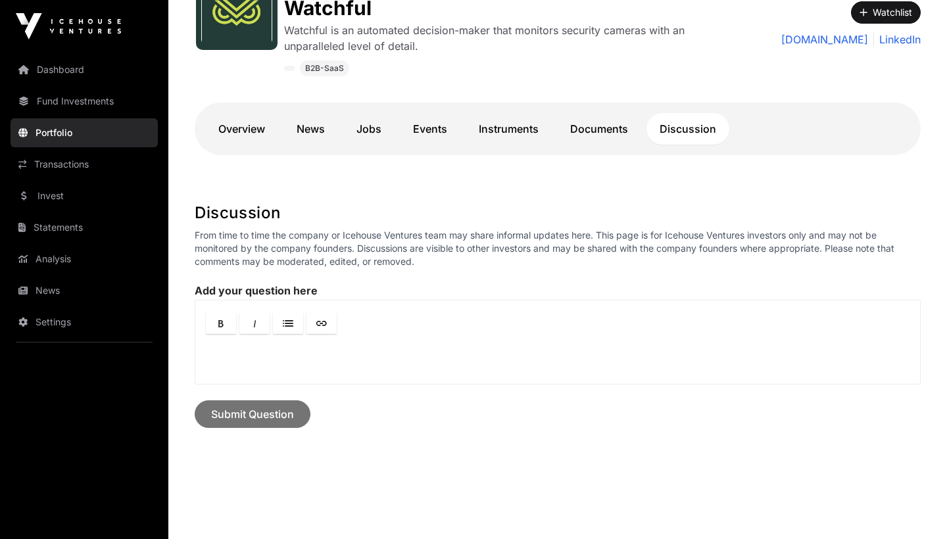
click at [585, 106] on div "Overview News Jobs Events Instruments Documents Discussion" at bounding box center [558, 129] width 726 height 53
click at [587, 122] on link "Documents" at bounding box center [599, 129] width 84 height 32
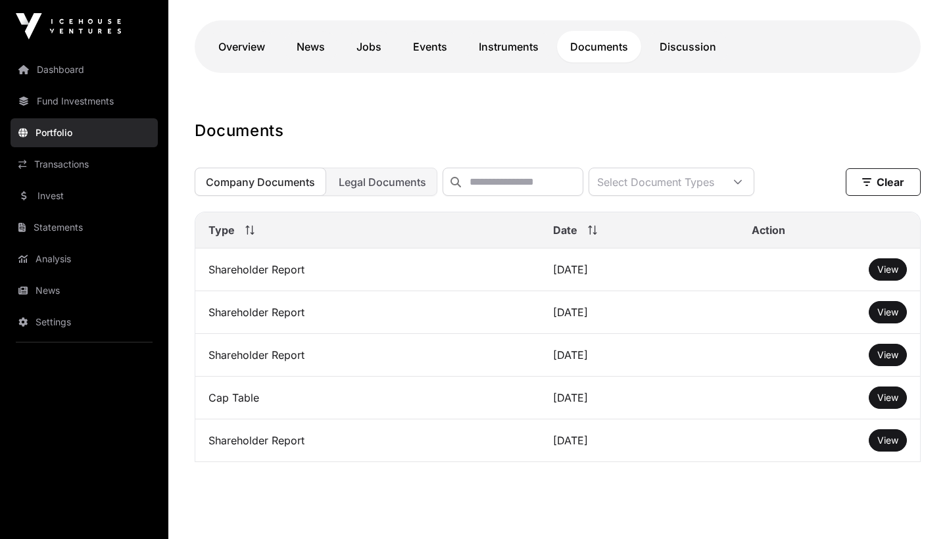
scroll to position [340, 0]
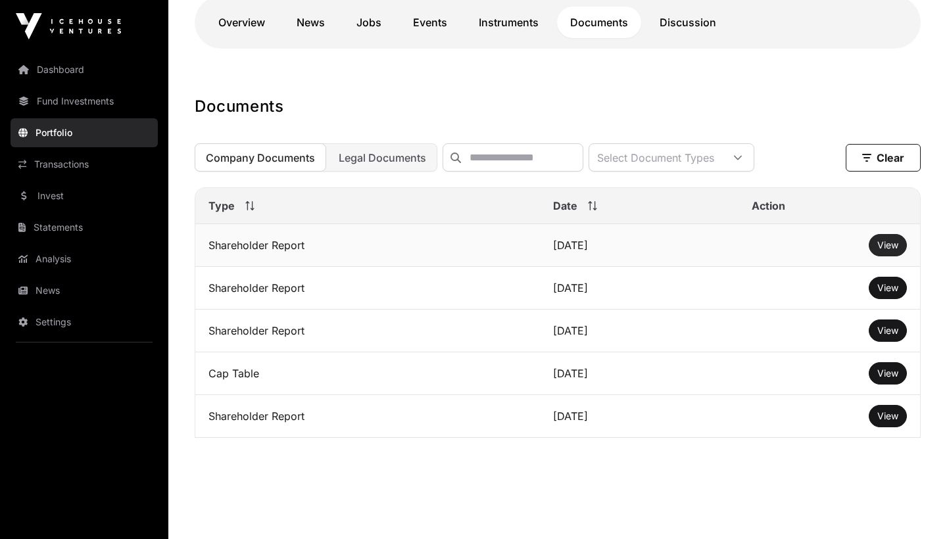
click at [880, 252] on link "View" at bounding box center [887, 245] width 21 height 13
click at [880, 281] on button "View" at bounding box center [888, 288] width 38 height 22
click at [886, 291] on span "View" at bounding box center [887, 287] width 21 height 11
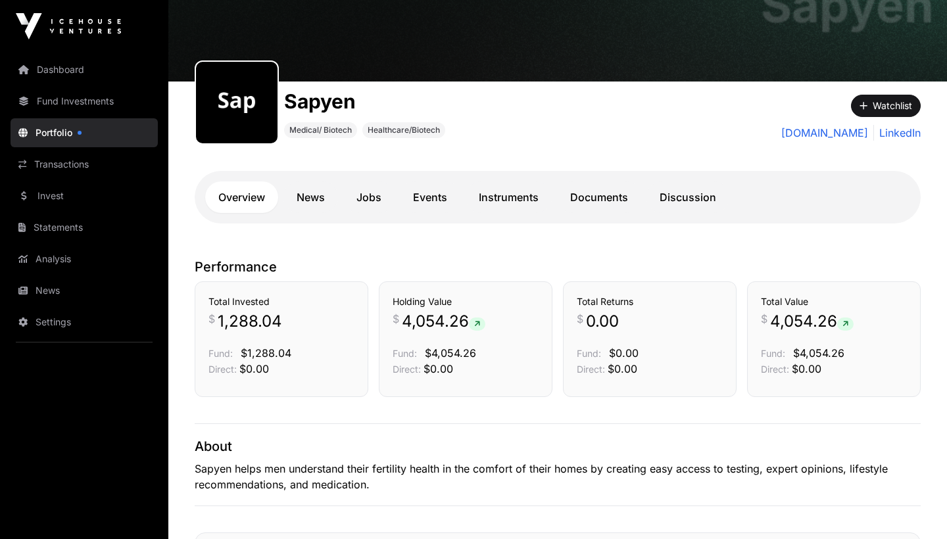
scroll to position [95, 0]
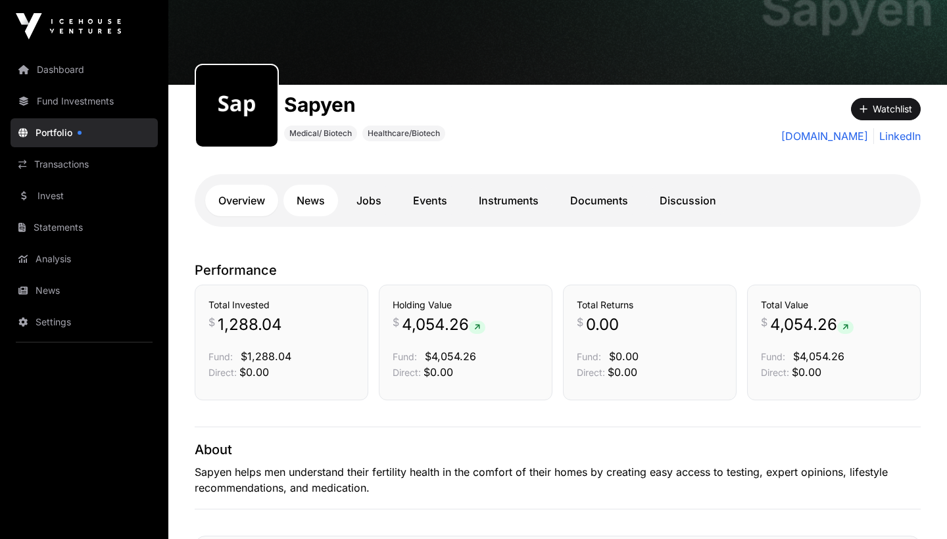
click at [314, 200] on link "News" at bounding box center [310, 201] width 55 height 32
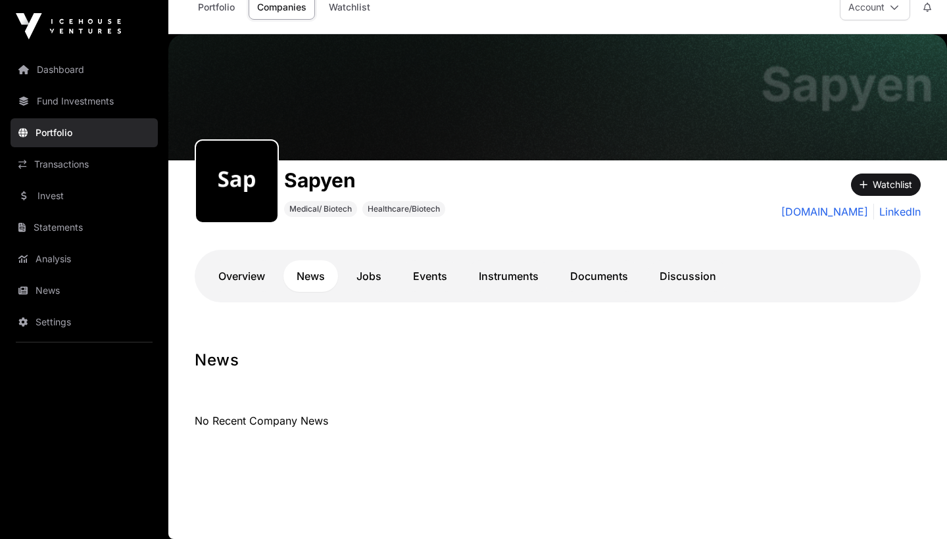
scroll to position [19, 0]
click at [600, 265] on link "Documents" at bounding box center [599, 276] width 84 height 32
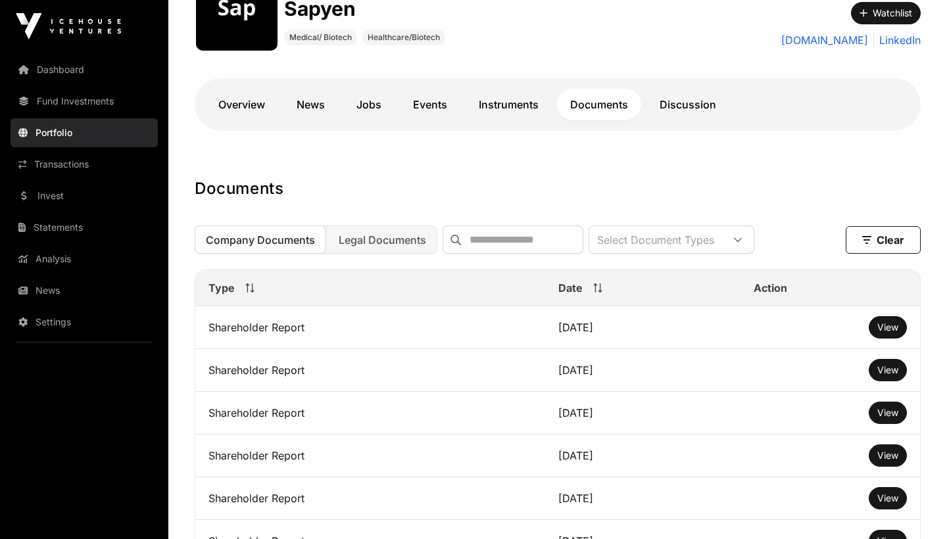
scroll to position [191, 0]
click at [875, 322] on button "View" at bounding box center [888, 327] width 38 height 22
click at [880, 326] on span "View" at bounding box center [887, 326] width 21 height 11
click at [509, 172] on main "Sapyen Sapyen Medical/ Biotech Healthcare/Biotech Watchlist sapyen.co LinkedIn …" at bounding box center [557, 417] width 779 height 1110
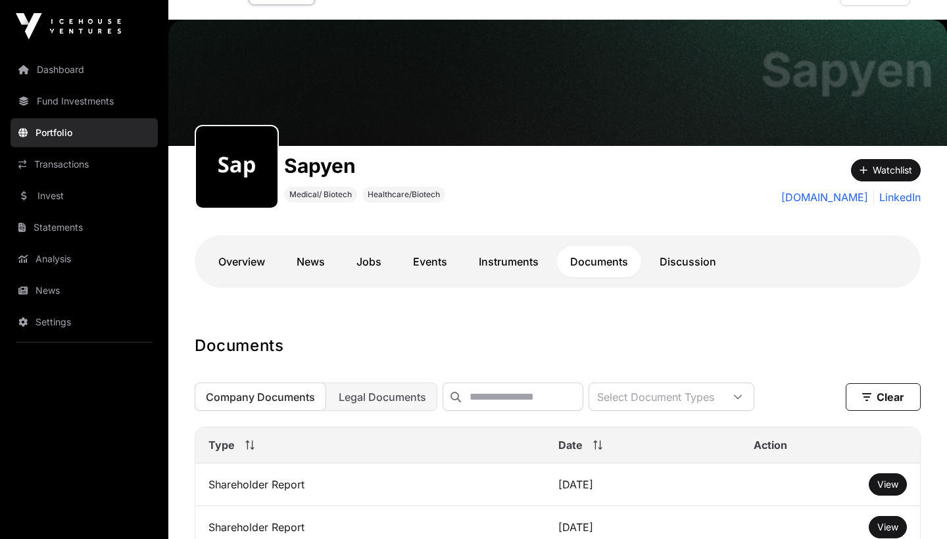
scroll to position [44, 0]
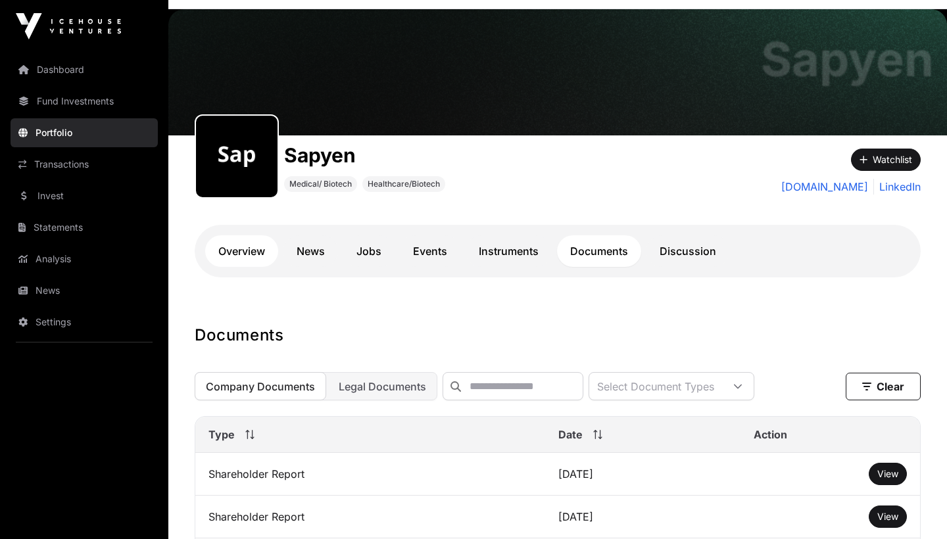
click at [236, 247] on link "Overview" at bounding box center [241, 251] width 73 height 32
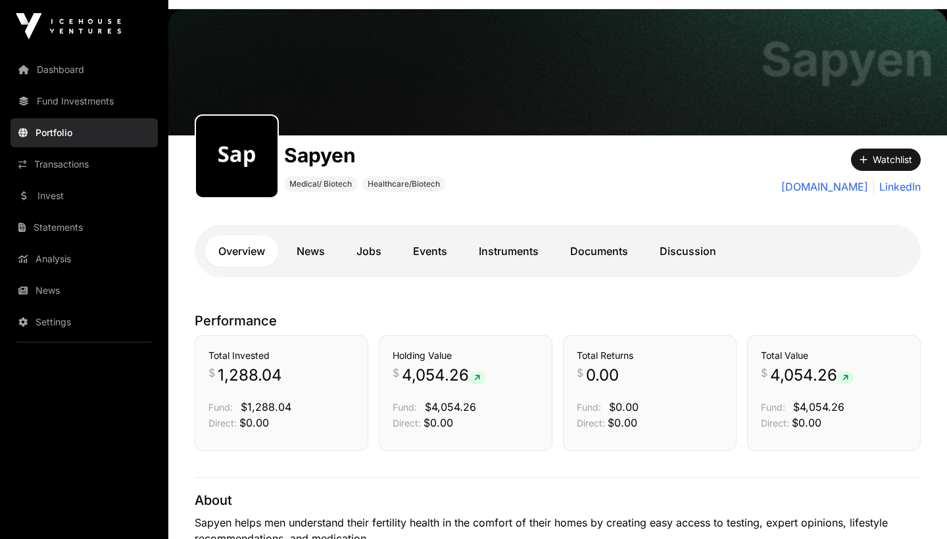
click at [237, 249] on link "Overview" at bounding box center [241, 251] width 73 height 32
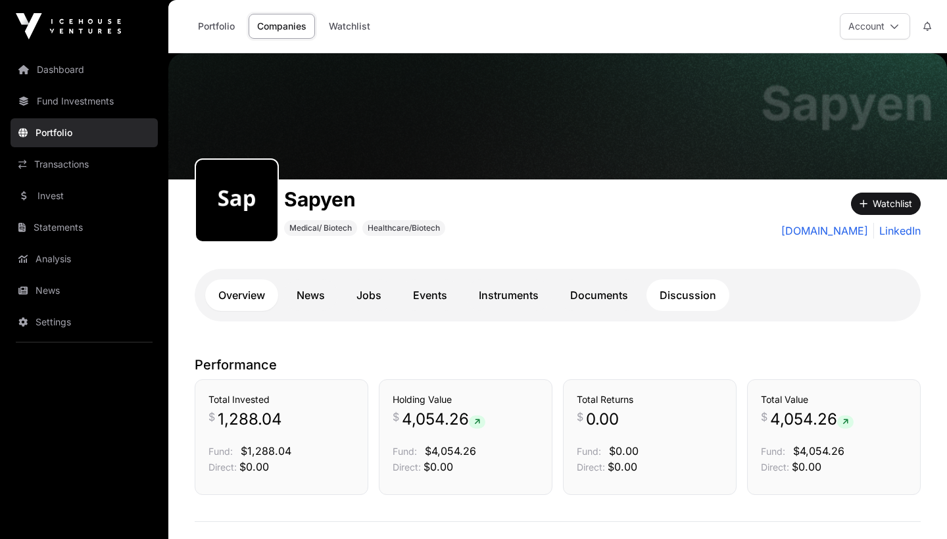
click at [685, 284] on link "Discussion" at bounding box center [687, 295] width 83 height 32
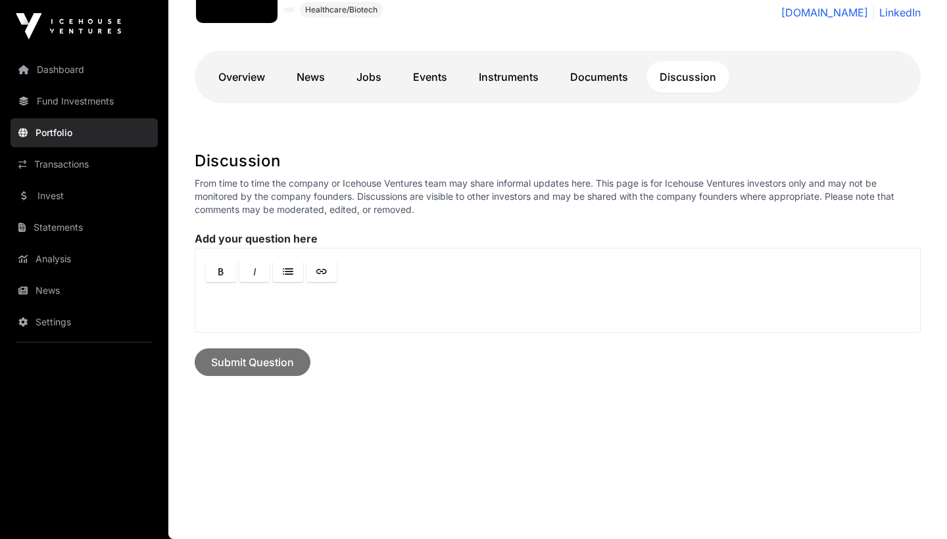
scroll to position [218, 0]
